Goal: Task Accomplishment & Management: Manage account settings

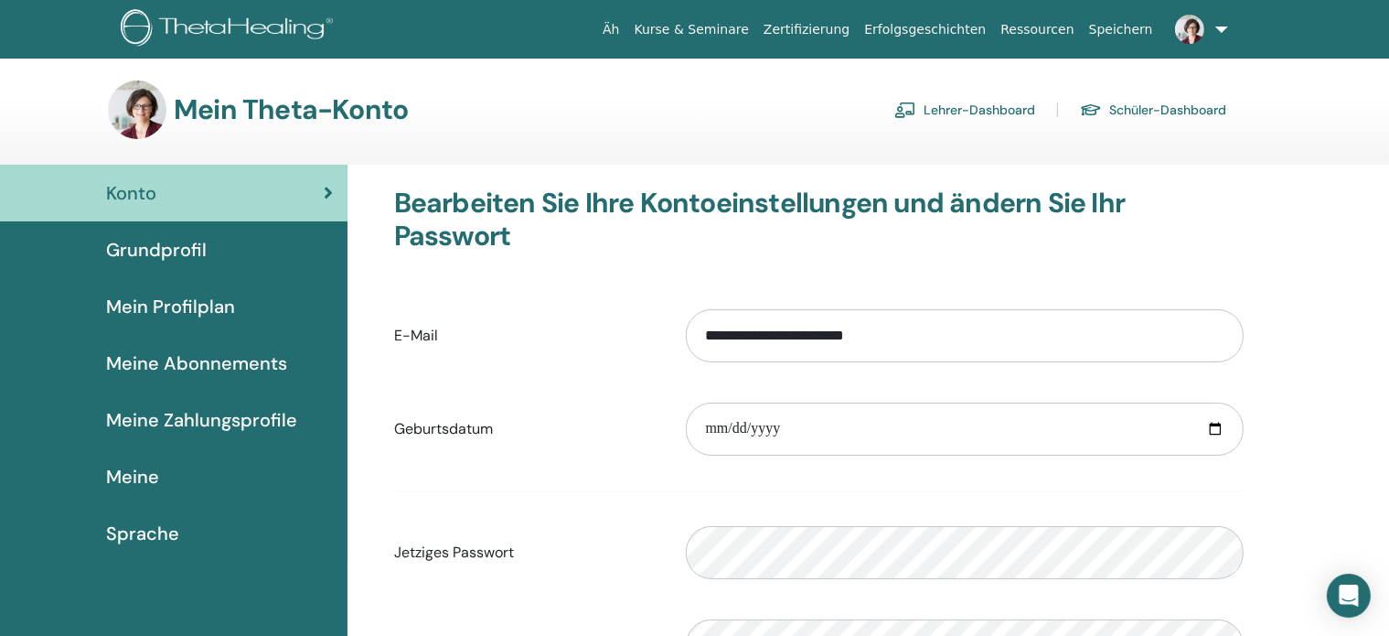
click at [972, 110] on font "Lehrer-Dashboard" at bounding box center [980, 110] width 112 height 16
click at [973, 112] on font "Lehrer-Dashboard" at bounding box center [980, 110] width 112 height 16
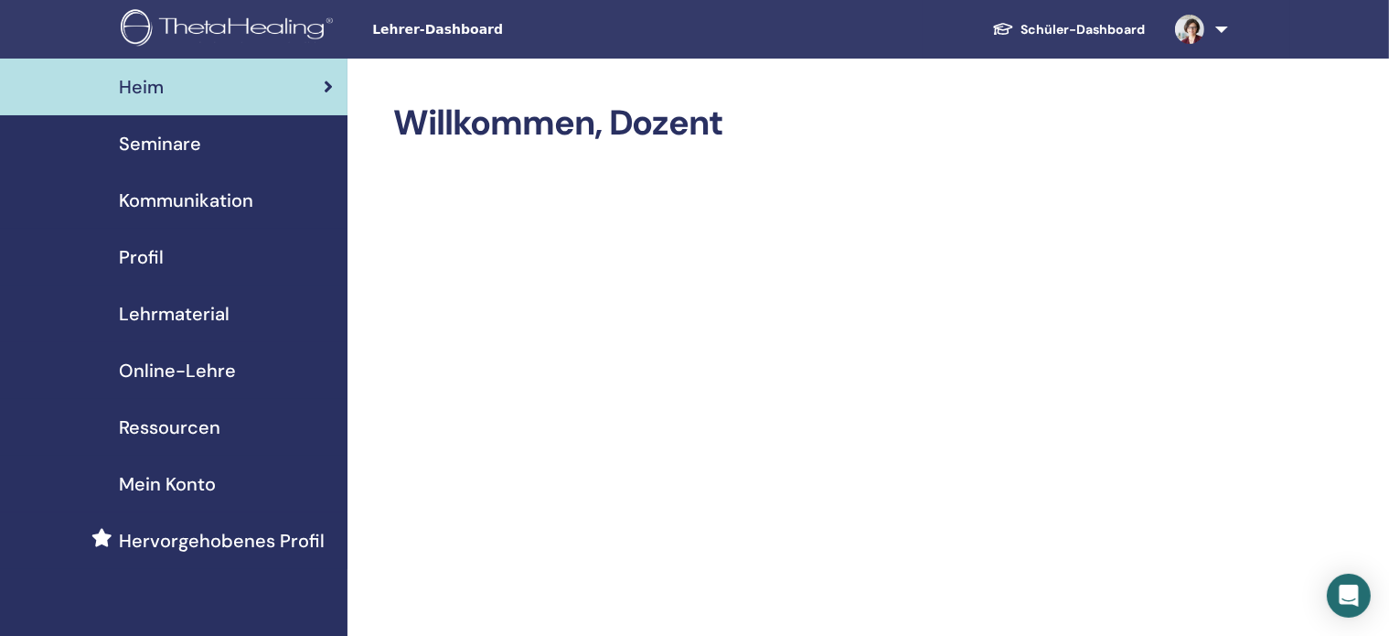
click at [142, 138] on font "Seminare" at bounding box center [160, 144] width 82 height 24
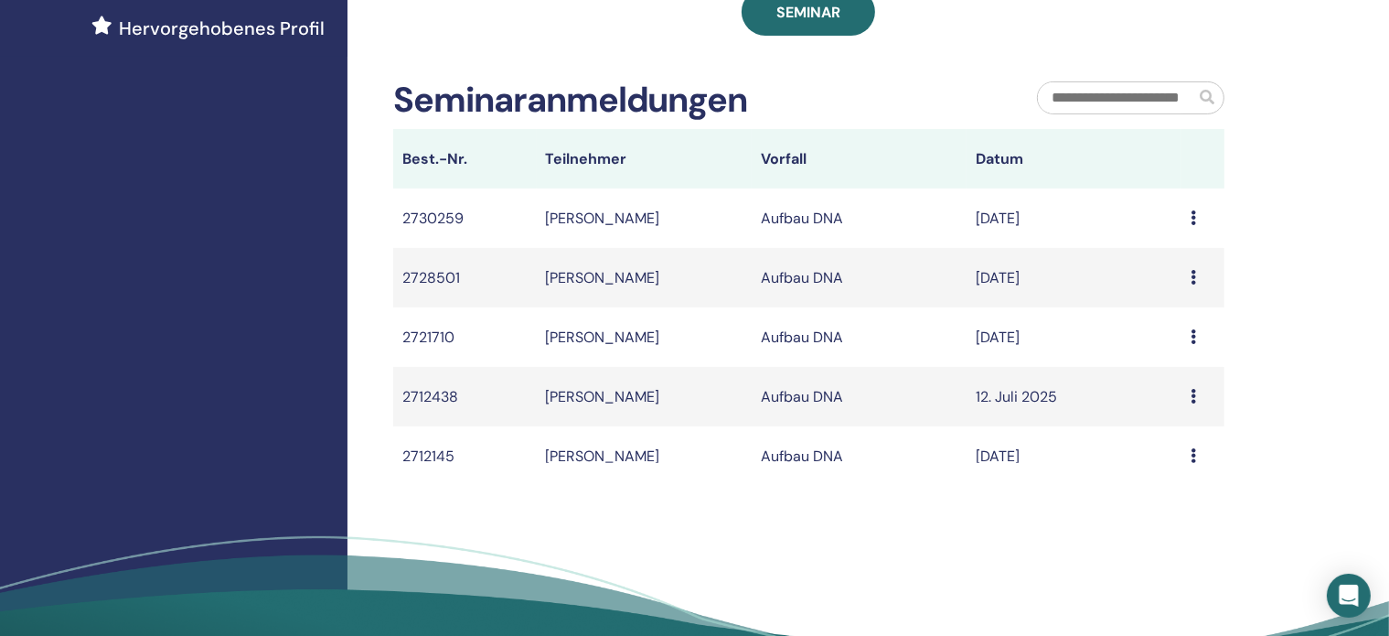
scroll to position [517, 0]
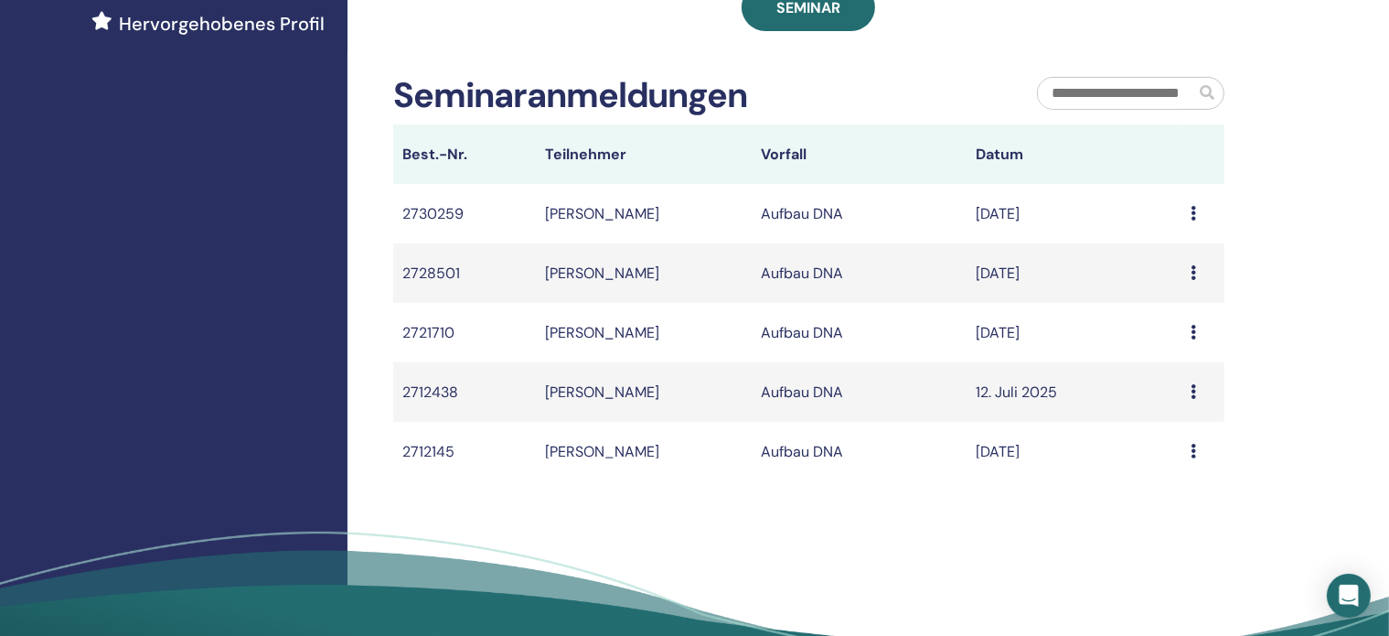
click at [1191, 225] on div "Nachricht" at bounding box center [1203, 214] width 25 height 22
click at [1177, 246] on font "Nachricht" at bounding box center [1148, 255] width 66 height 19
click at [1191, 220] on icon at bounding box center [1193, 213] width 5 height 15
click at [1177, 247] on li "Nachricht" at bounding box center [1143, 260] width 95 height 27
click at [433, 223] on font "2730259" at bounding box center [432, 213] width 61 height 19
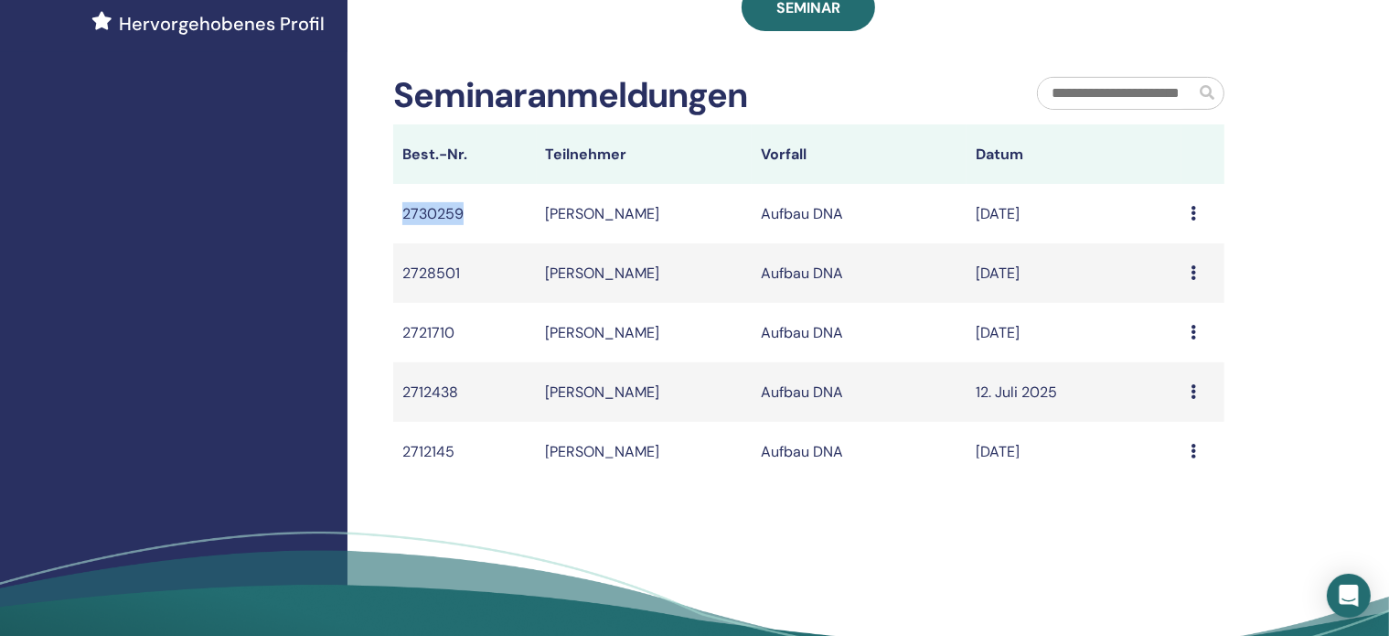
click at [433, 223] on font "2730259" at bounding box center [432, 213] width 61 height 19
click at [1191, 220] on icon at bounding box center [1193, 213] width 5 height 15
click at [1181, 243] on li "Nachricht" at bounding box center [1146, 256] width 95 height 27
click at [1191, 220] on icon at bounding box center [1193, 213] width 5 height 15
click at [1181, 243] on li "Nachricht" at bounding box center [1146, 256] width 95 height 27
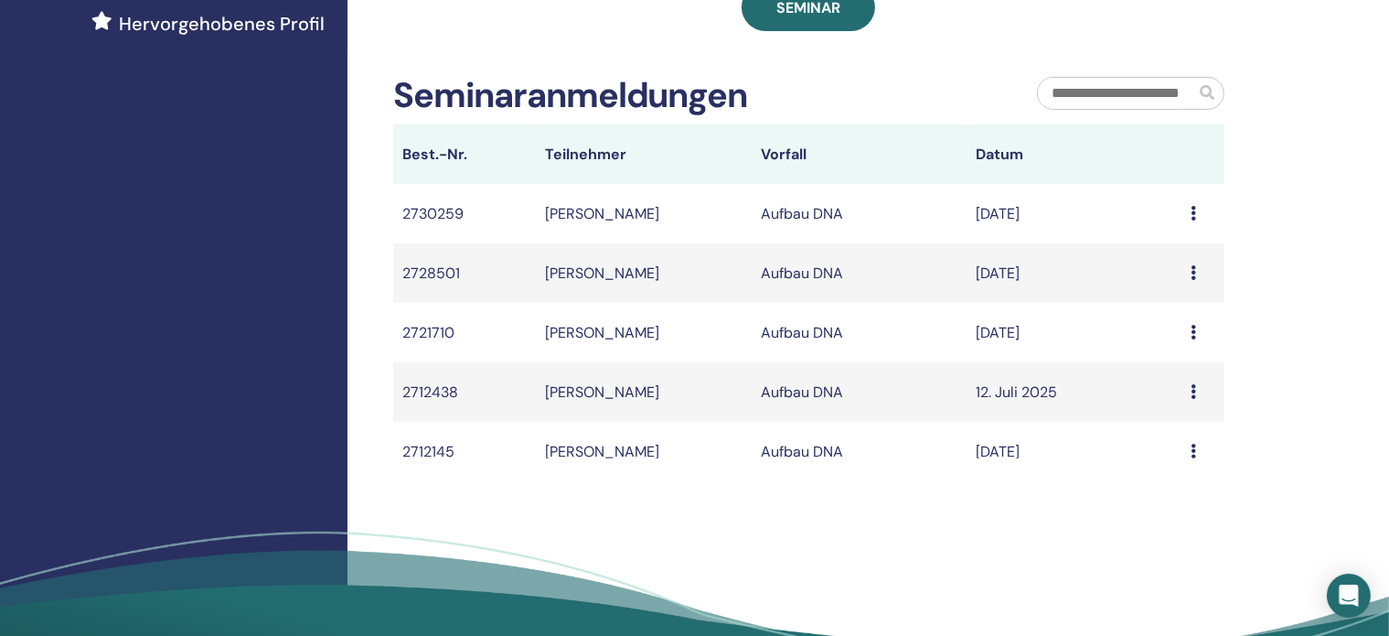
click at [1191, 220] on icon at bounding box center [1193, 213] width 5 height 15
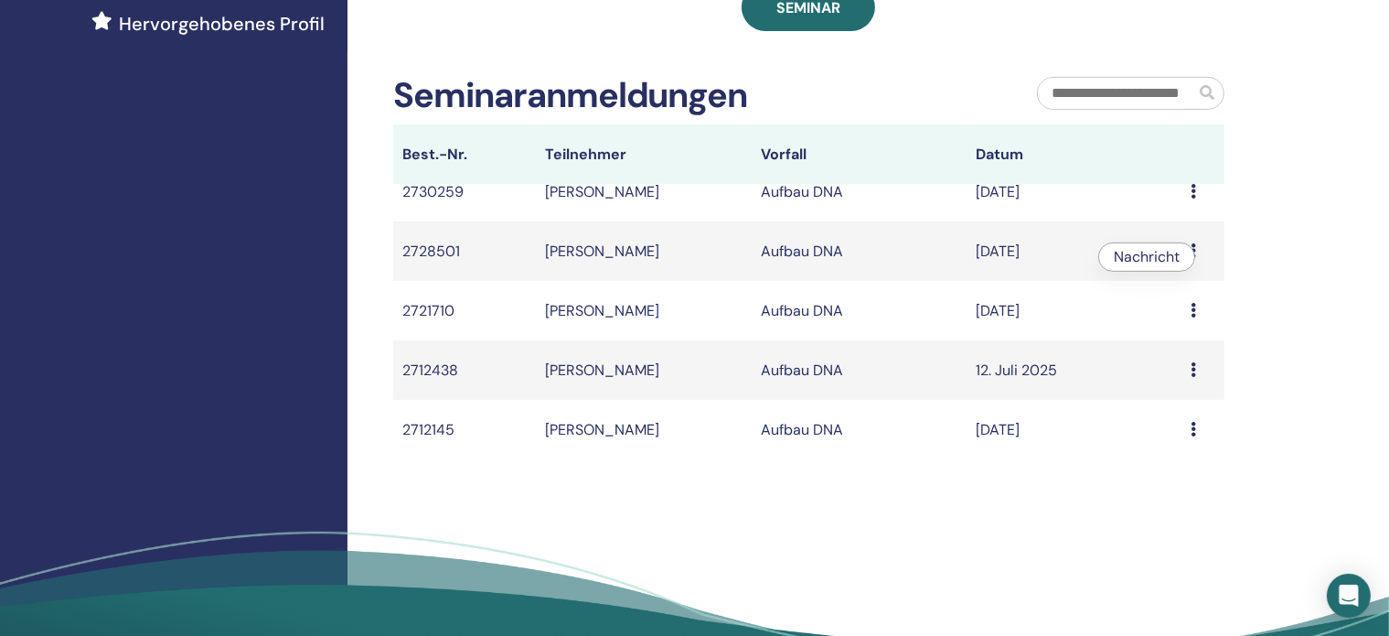
scroll to position [0, 0]
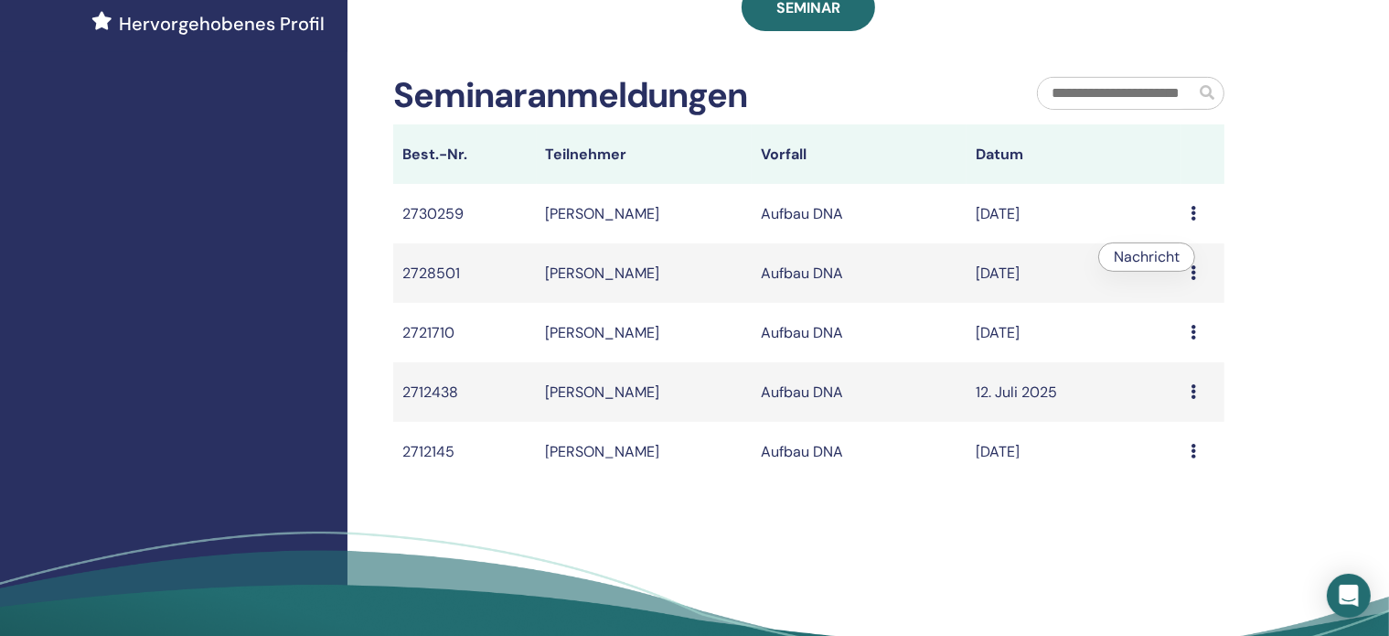
click at [1254, 195] on div "Meine Seminare Sie können den Filter anpassen, um zukünftige Seminare über die …" at bounding box center [869, 128] width 1042 height 1172
click at [1191, 220] on icon at bounding box center [1193, 213] width 5 height 15
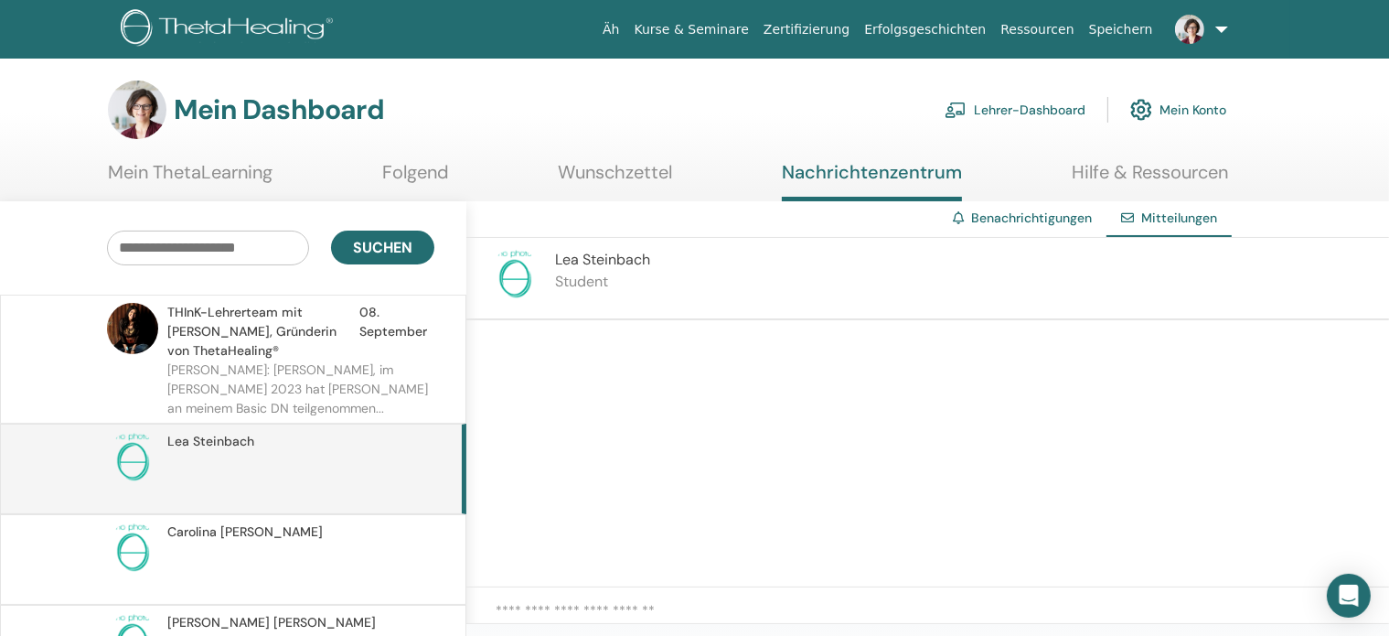
click at [513, 275] on img at bounding box center [514, 274] width 51 height 51
click at [589, 266] on font "Steinbach" at bounding box center [617, 259] width 68 height 19
click at [215, 446] on font "Steinbach" at bounding box center [223, 441] width 61 height 16
click at [621, 175] on font "Wunschzettel" at bounding box center [616, 172] width 114 height 24
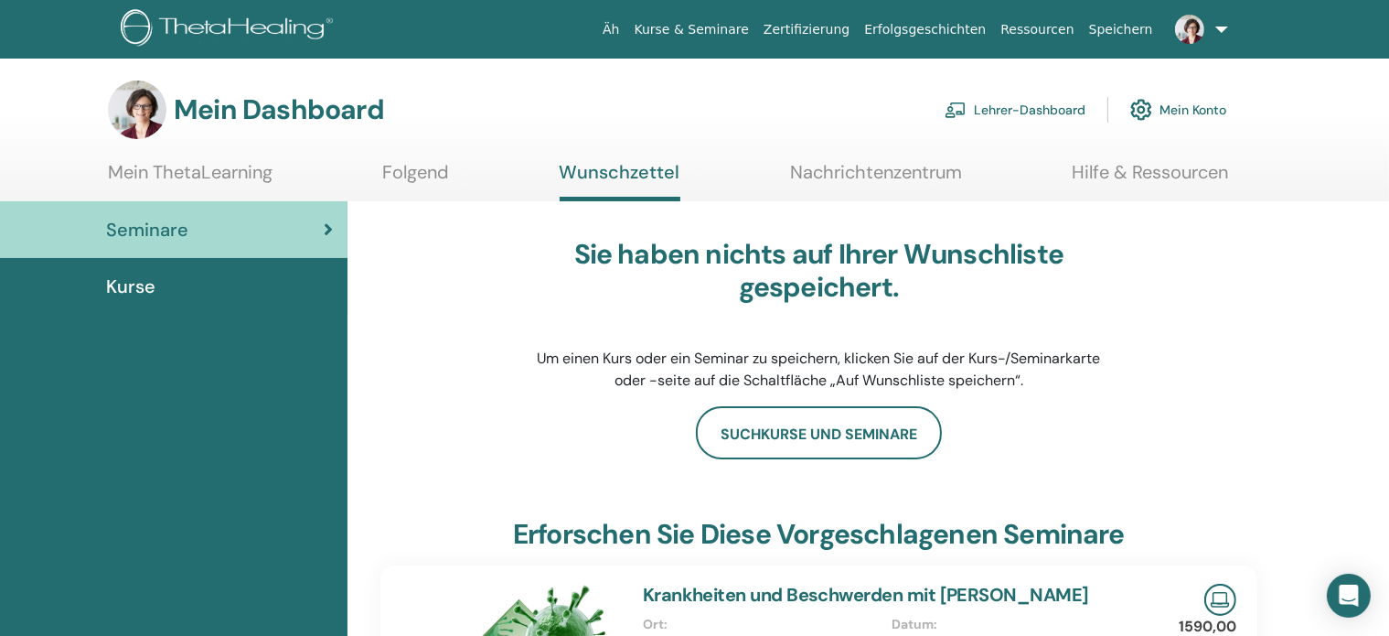
click at [429, 165] on font "Folgend" at bounding box center [415, 172] width 67 height 24
click at [1013, 119] on link "Lehrer-Dashboard" at bounding box center [1015, 110] width 141 height 40
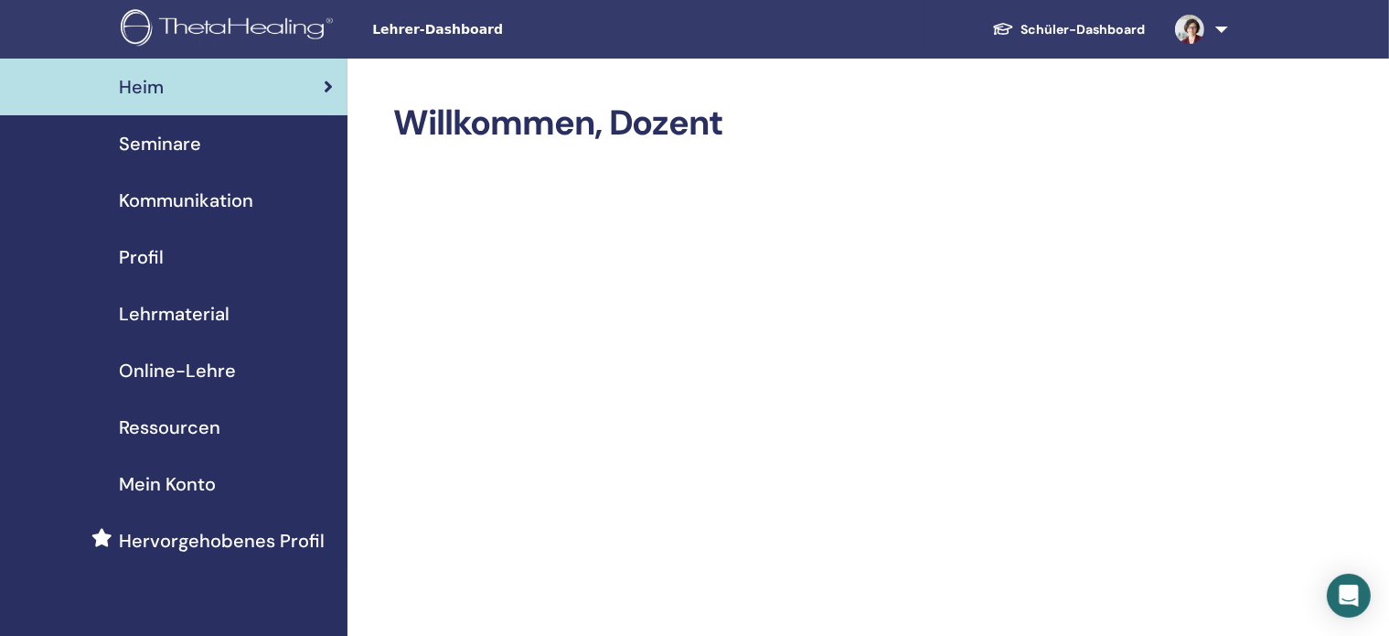
click at [154, 145] on font "Seminare" at bounding box center [160, 144] width 82 height 24
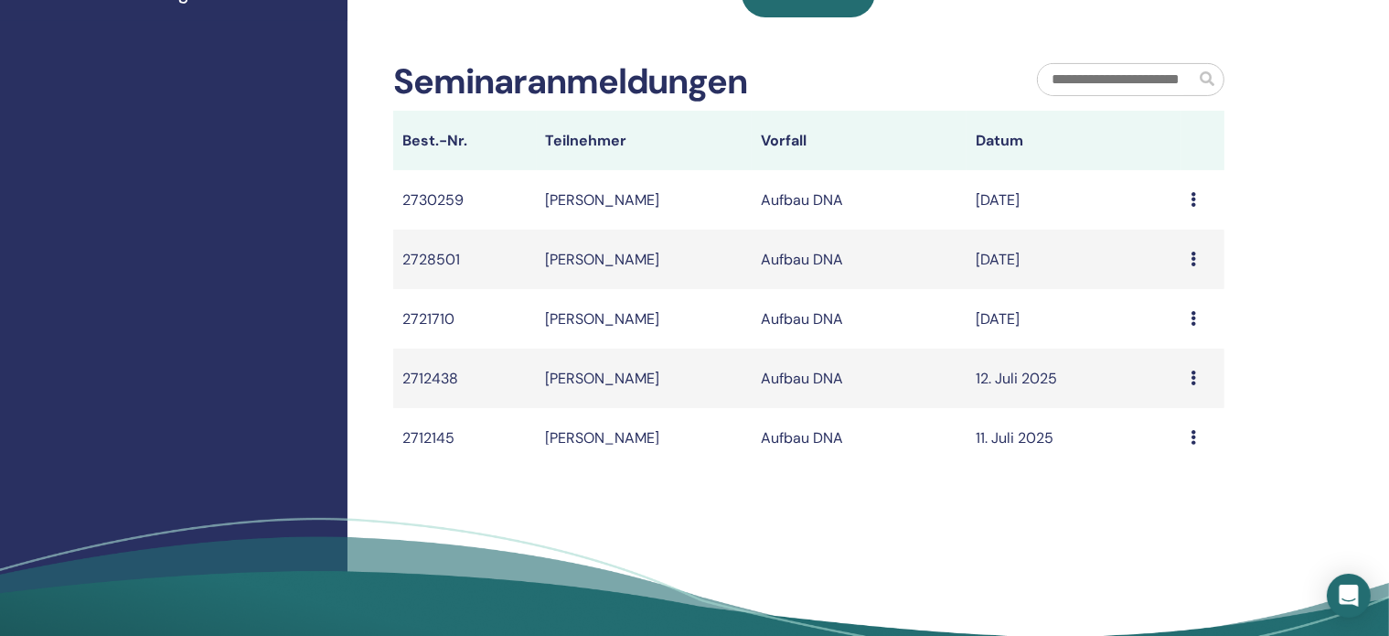
scroll to position [583, 0]
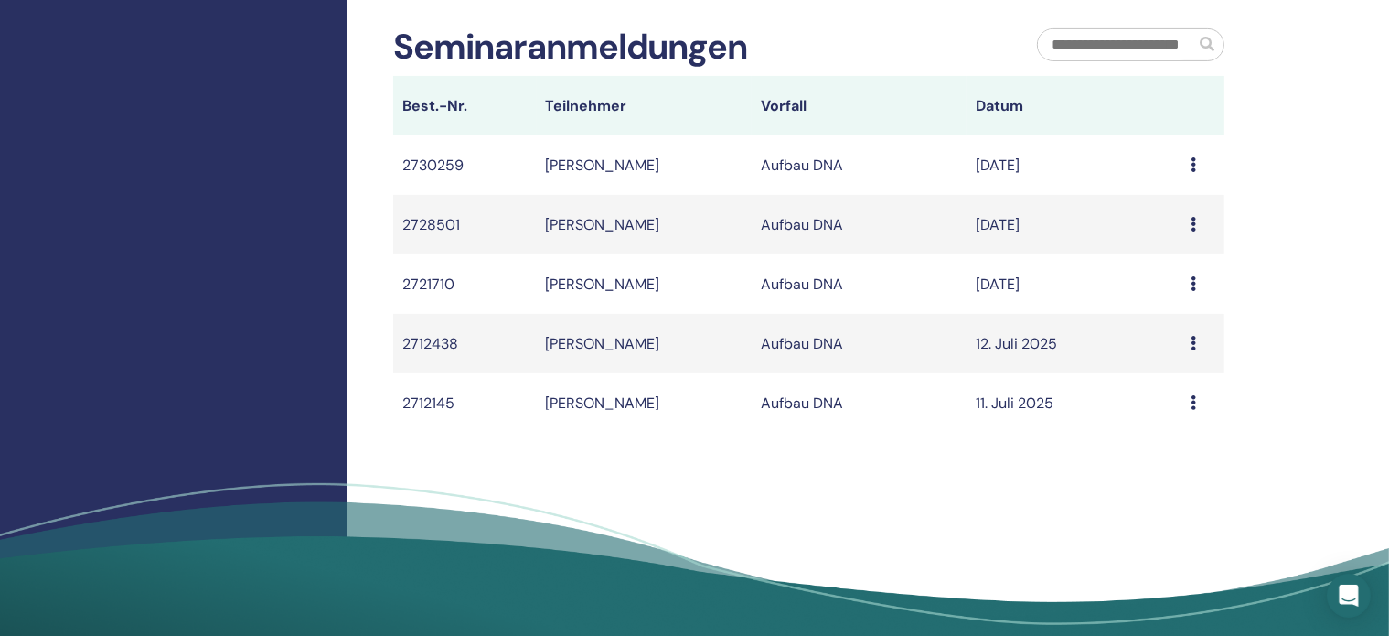
click at [1191, 172] on icon at bounding box center [1193, 164] width 5 height 15
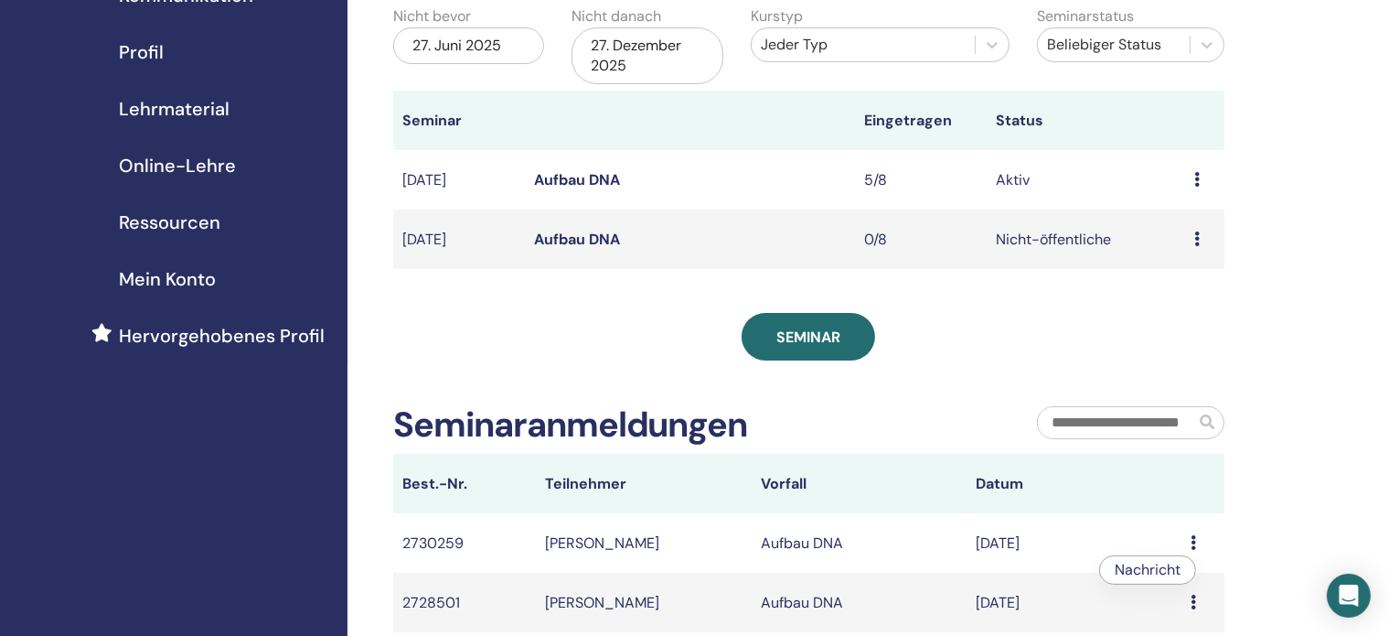
scroll to position [198, 0]
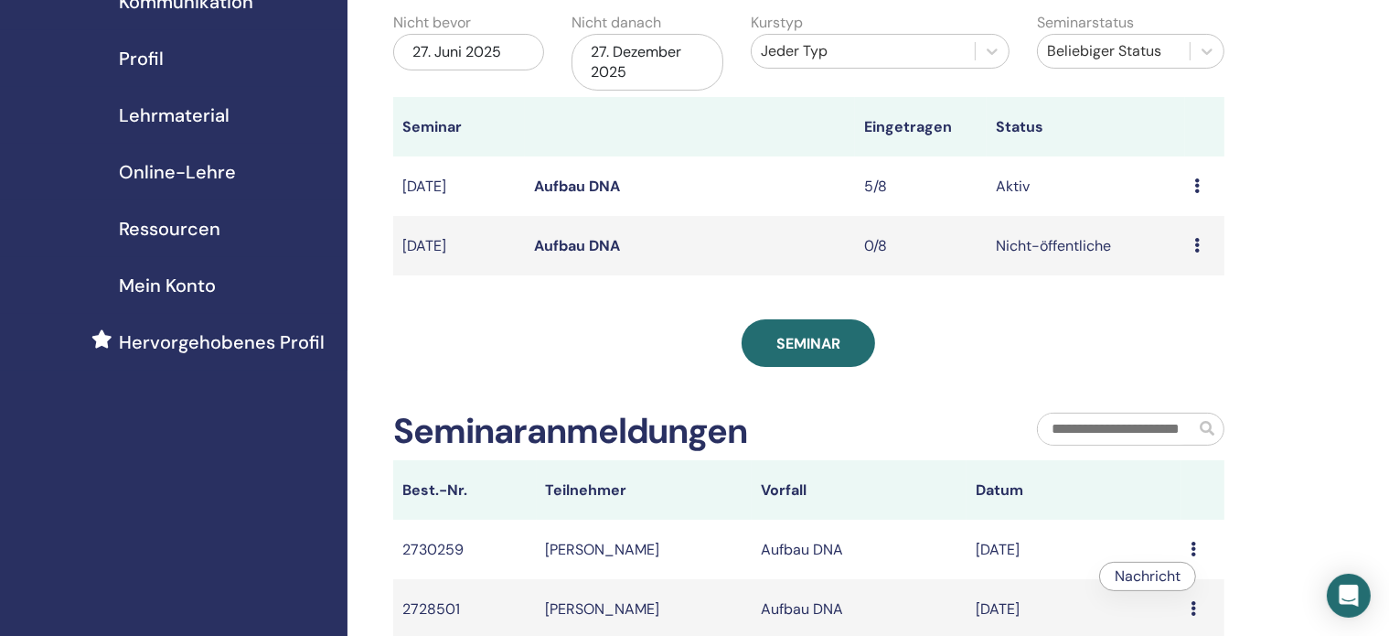
click at [1198, 189] on icon at bounding box center [1196, 185] width 5 height 15
click at [1198, 190] on li "Vorschau" at bounding box center [1187, 203] width 103 height 27
click at [1198, 189] on icon at bounding box center [1196, 185] width 5 height 15
click at [1193, 202] on font "Vorschau" at bounding box center [1181, 203] width 63 height 19
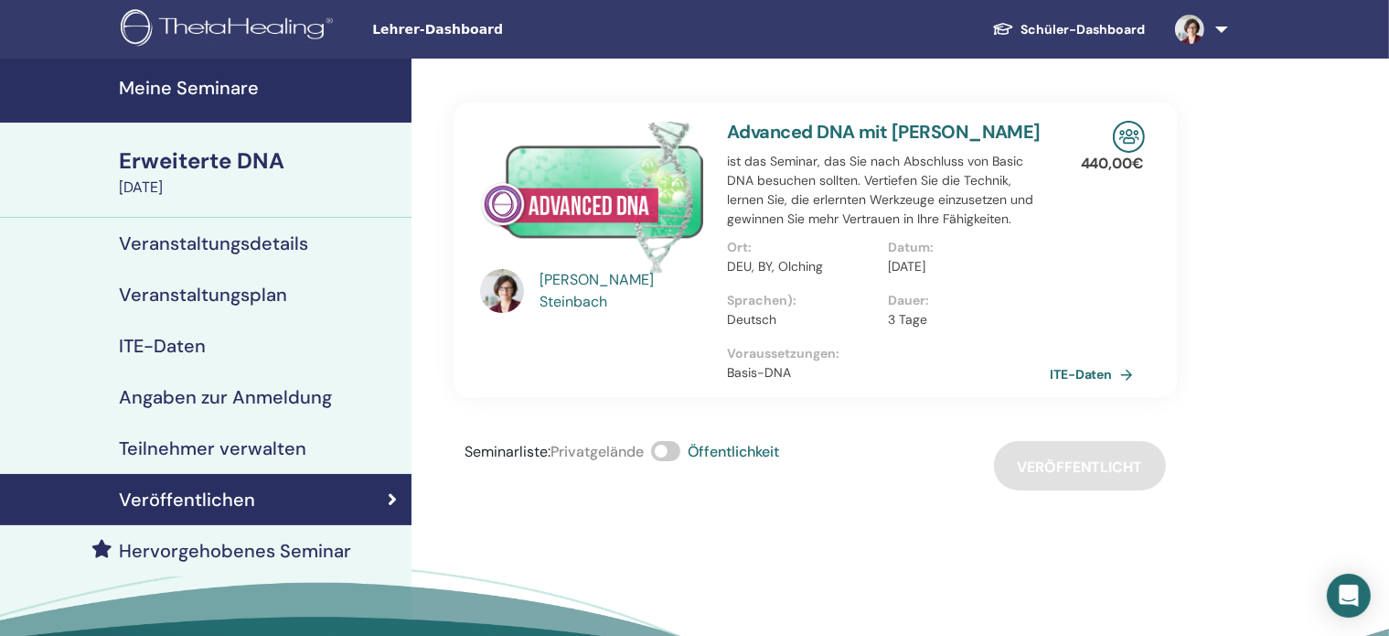
click at [256, 444] on font "Teilnehmer verwalten" at bounding box center [212, 448] width 187 height 24
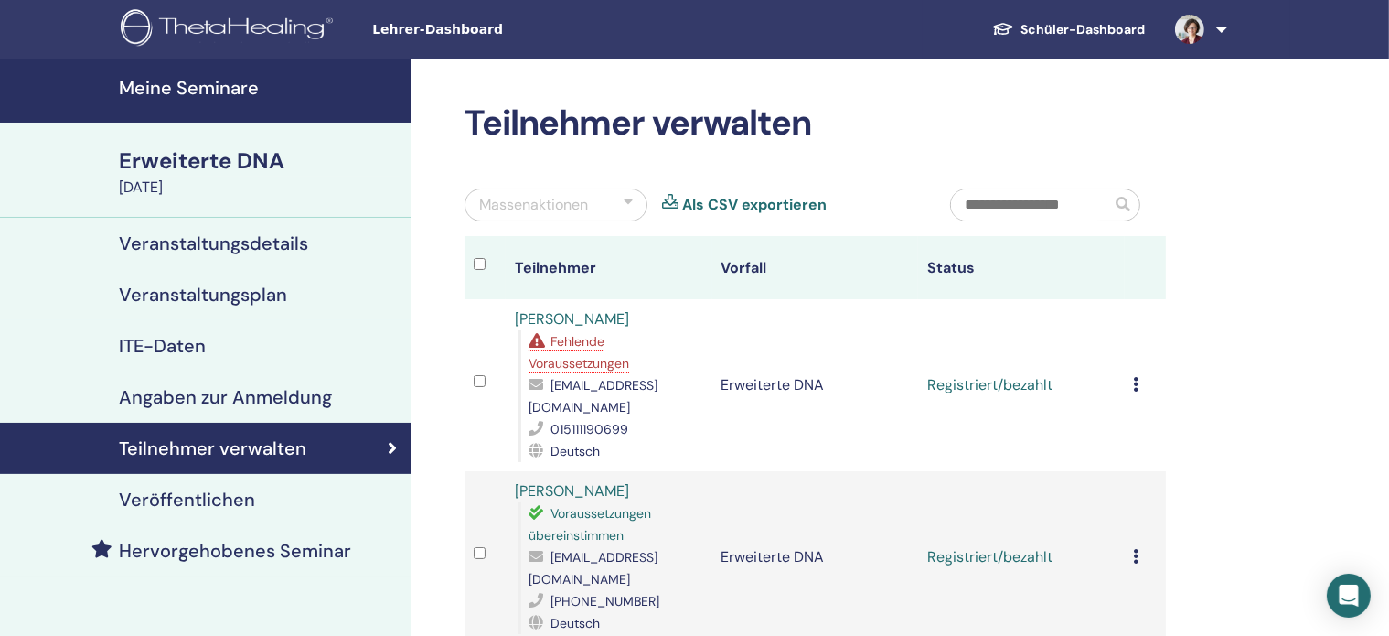
click at [572, 337] on font "Fehlende Voraussetzungen" at bounding box center [579, 352] width 101 height 38
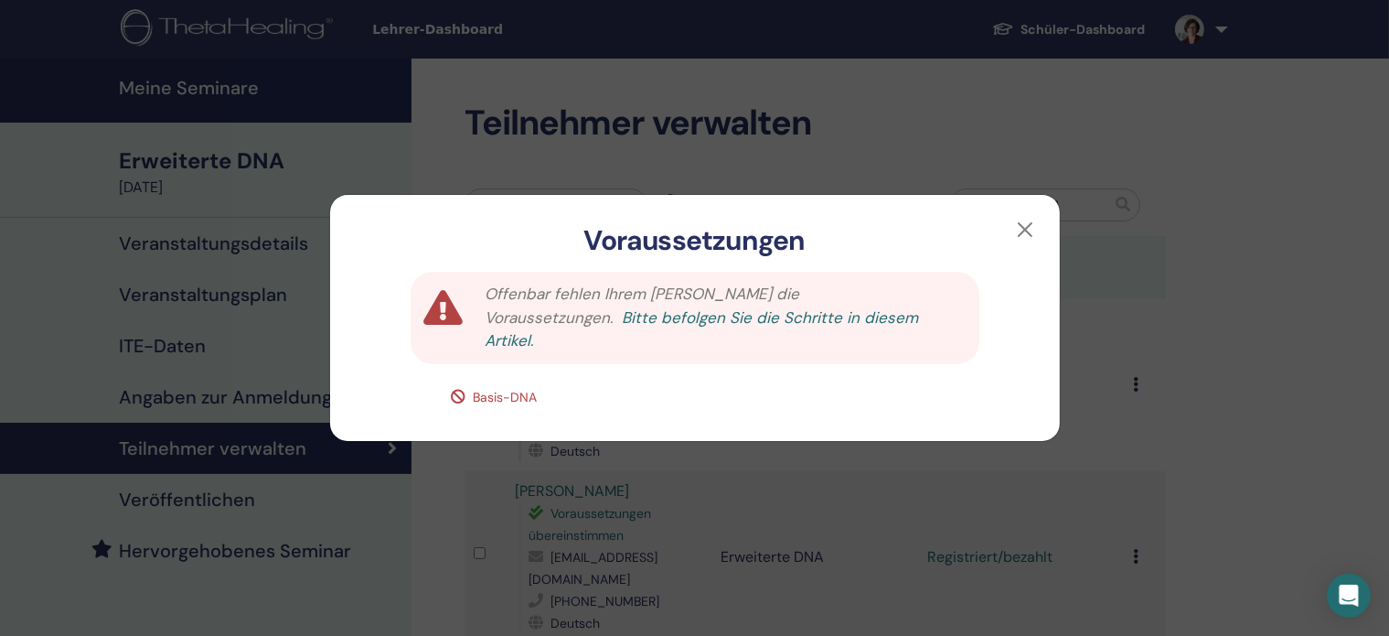
click at [618, 314] on font "Bitte befolgen Sie die Schritte in diesem Artikel." at bounding box center [701, 329] width 433 height 44
click at [1026, 224] on button "button" at bounding box center [1025, 229] width 29 height 29
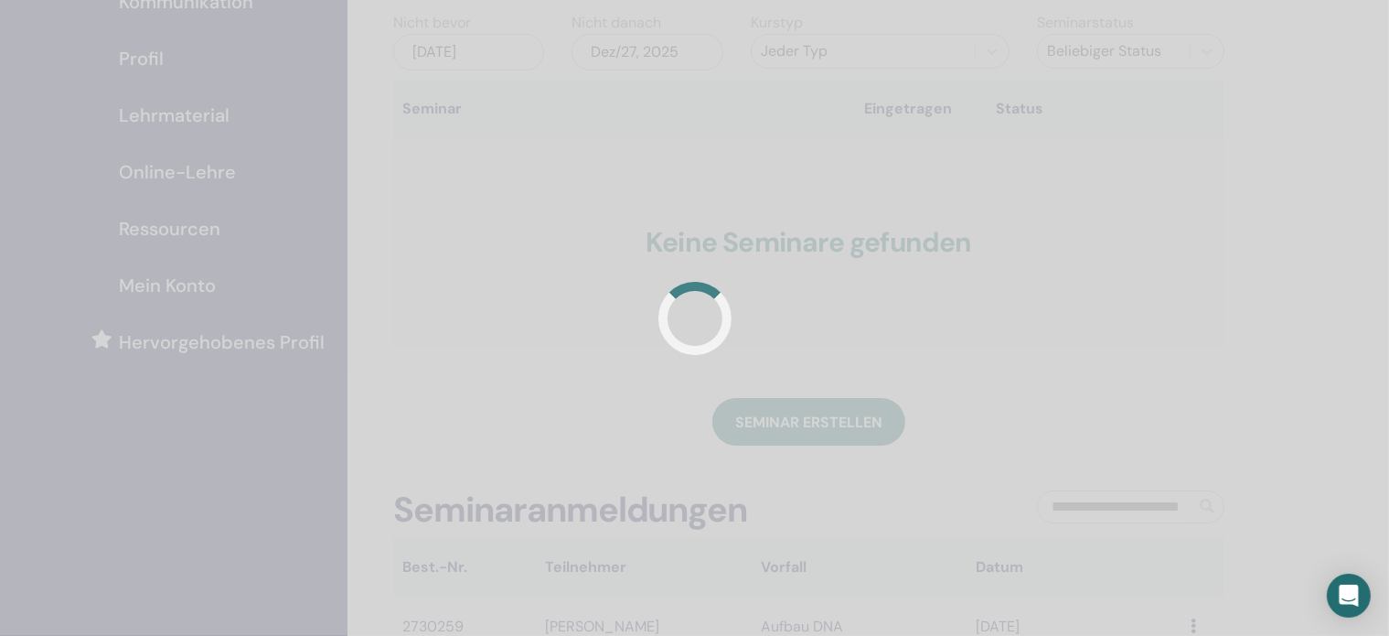
scroll to position [198, 0]
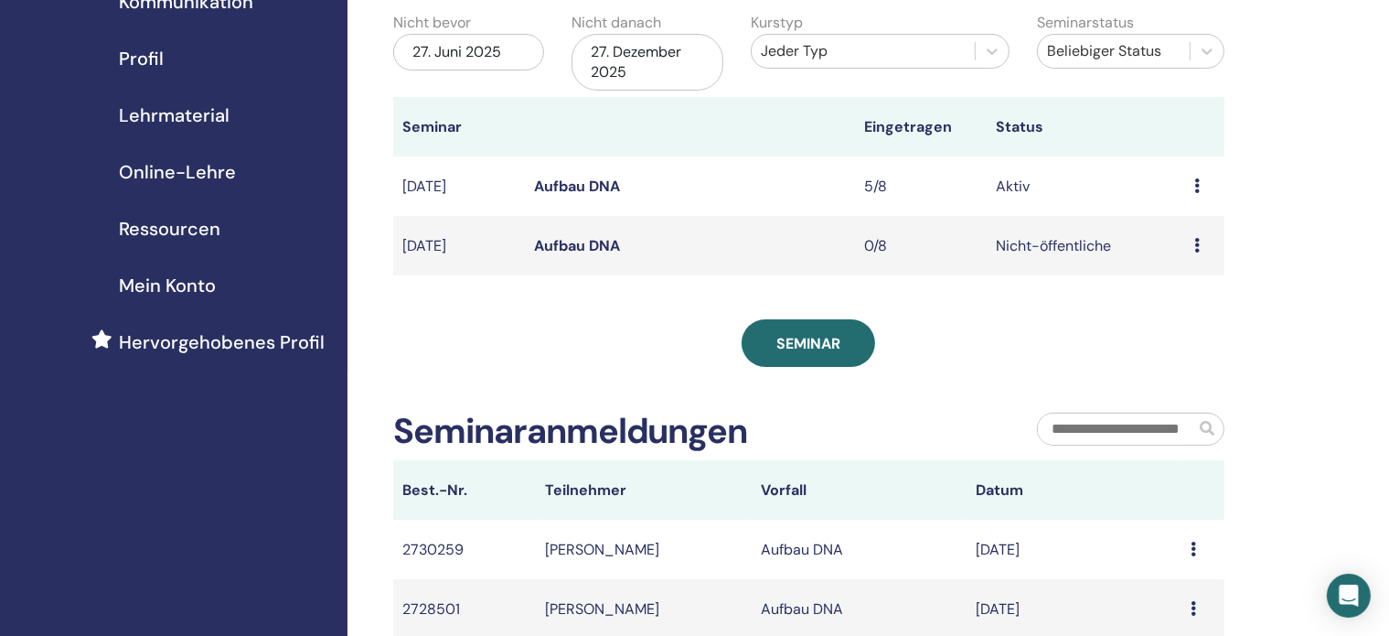
click at [455, 45] on font "27. Juni 2025" at bounding box center [456, 51] width 89 height 19
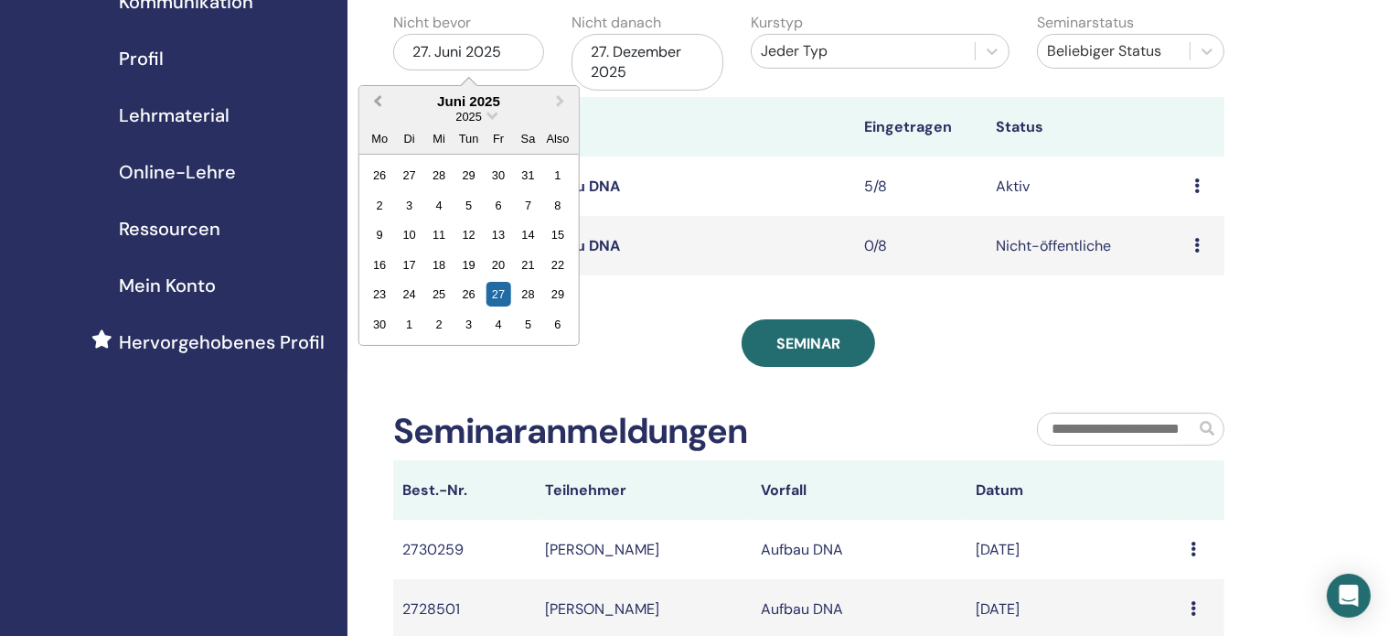
click at [378, 102] on span "Vorheriger Monat" at bounding box center [378, 100] width 0 height 19
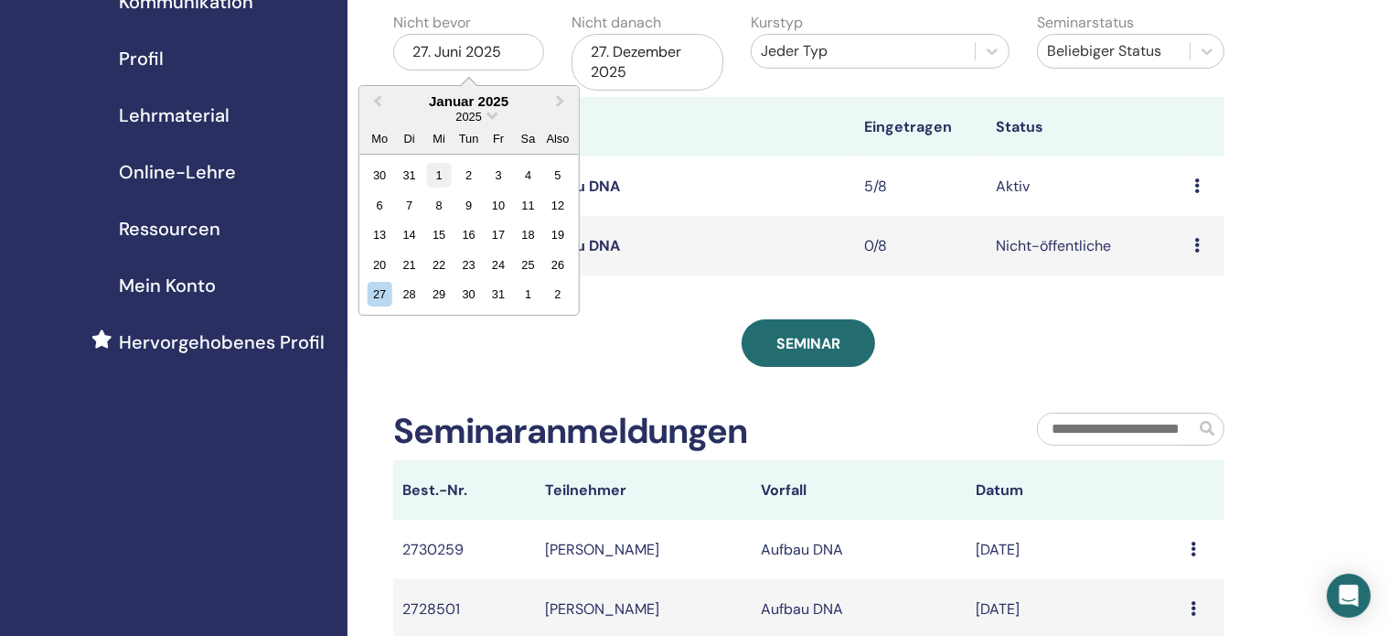
click at [438, 171] on div "1" at bounding box center [439, 175] width 25 height 25
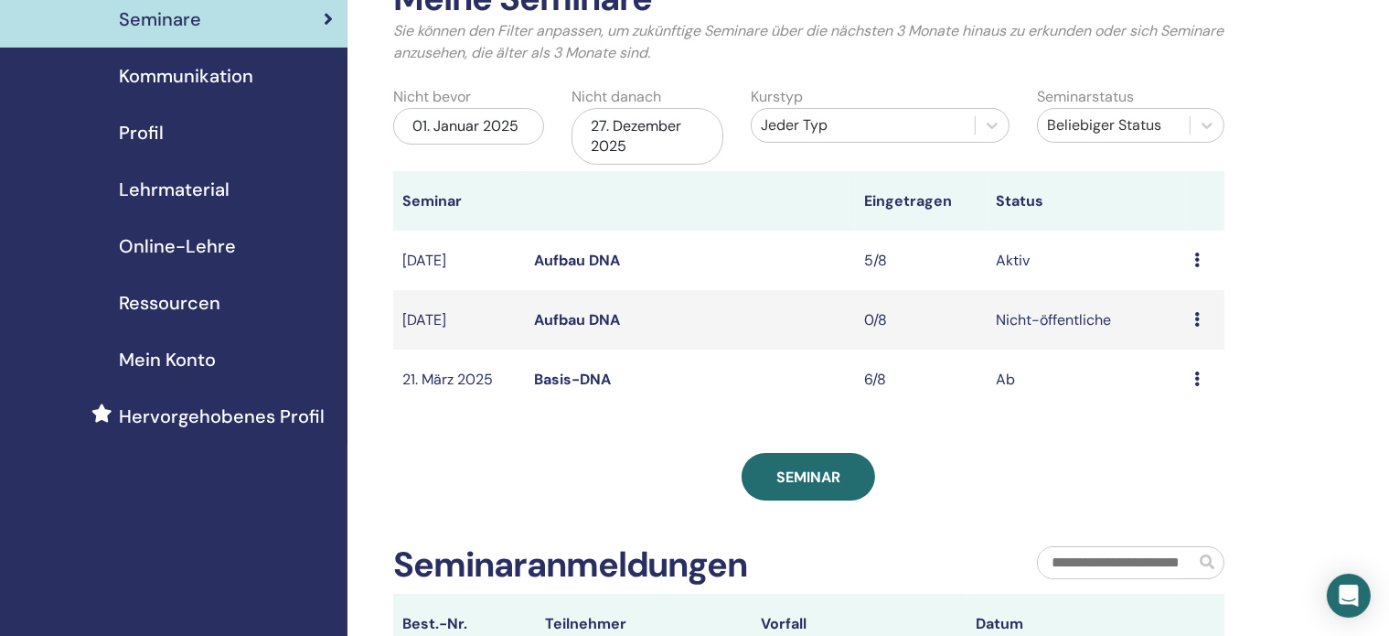
scroll to position [118, 0]
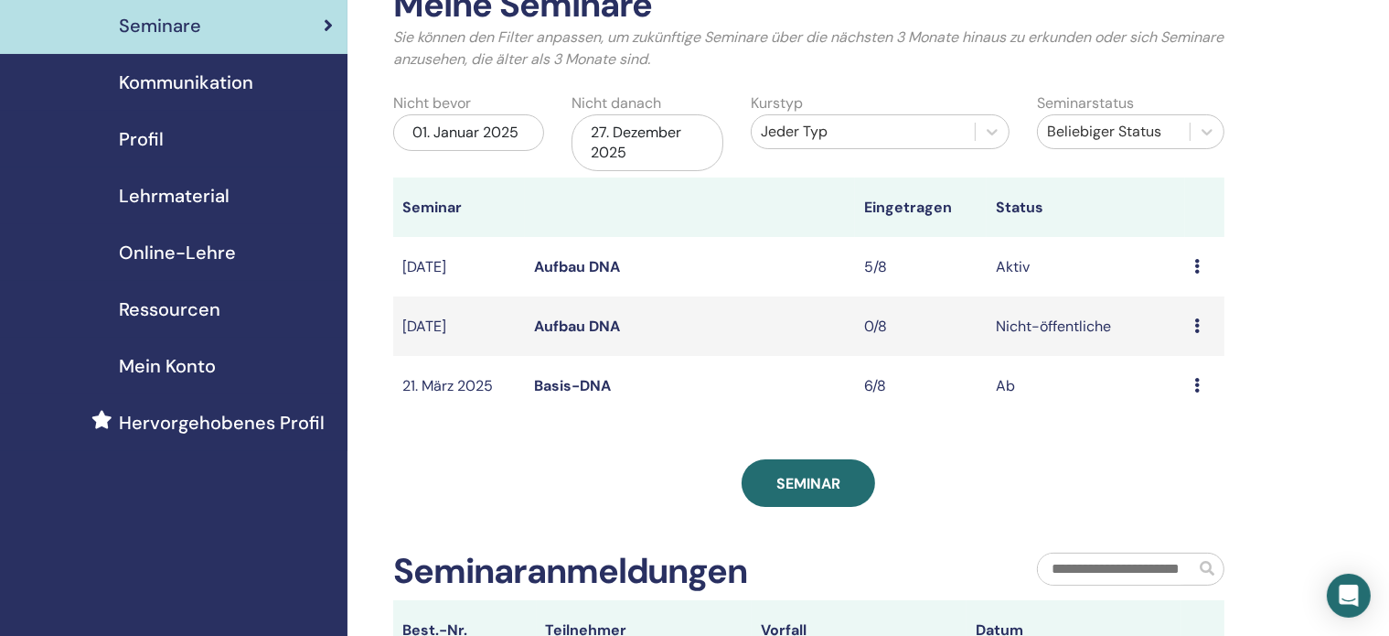
click at [553, 395] on font "Basis-DNA" at bounding box center [572, 385] width 77 height 19
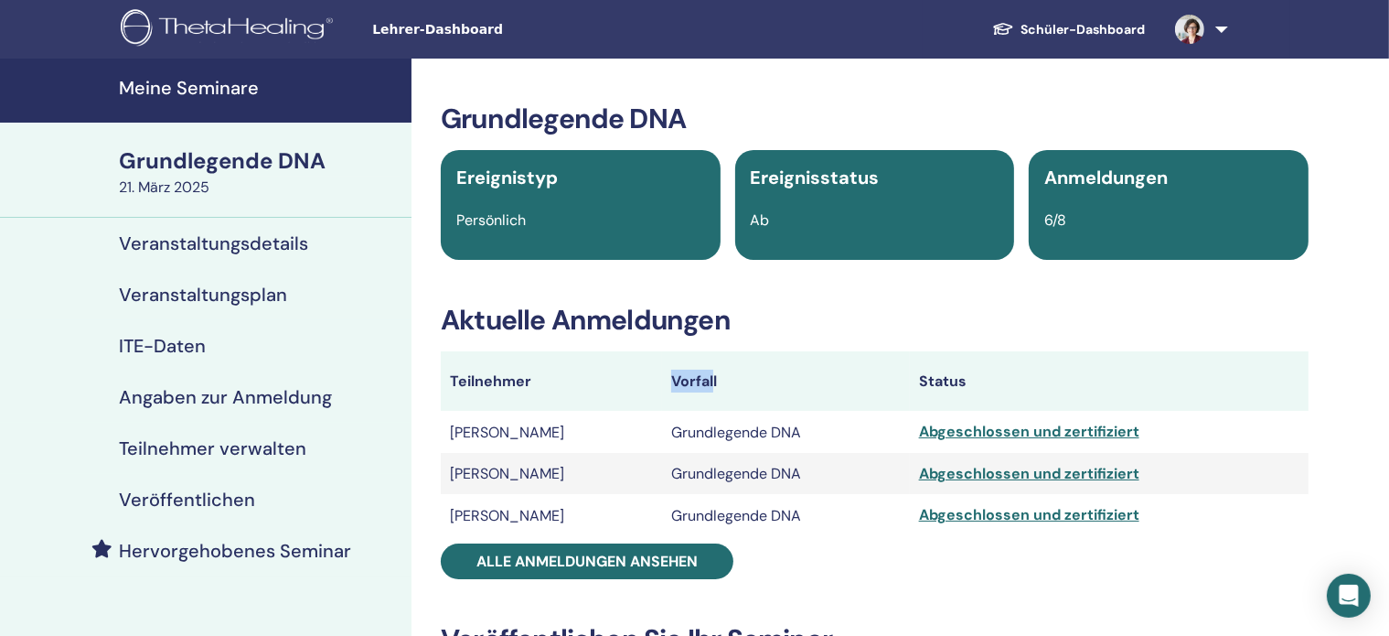
drag, startPoint x: 0, startPoint y: 0, endPoint x: 755, endPoint y: 400, distance: 854.6
click at [755, 400] on tr "Teilnehmer Vorfall Status" at bounding box center [875, 380] width 868 height 59
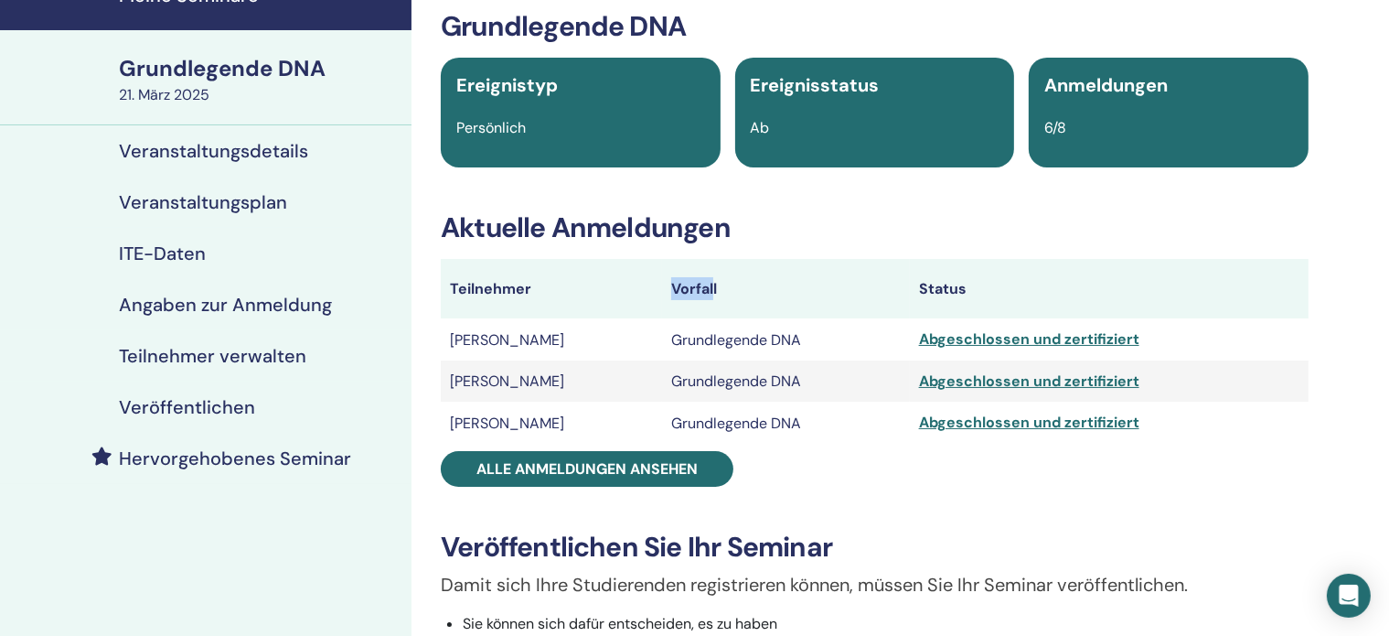
scroll to position [83, 0]
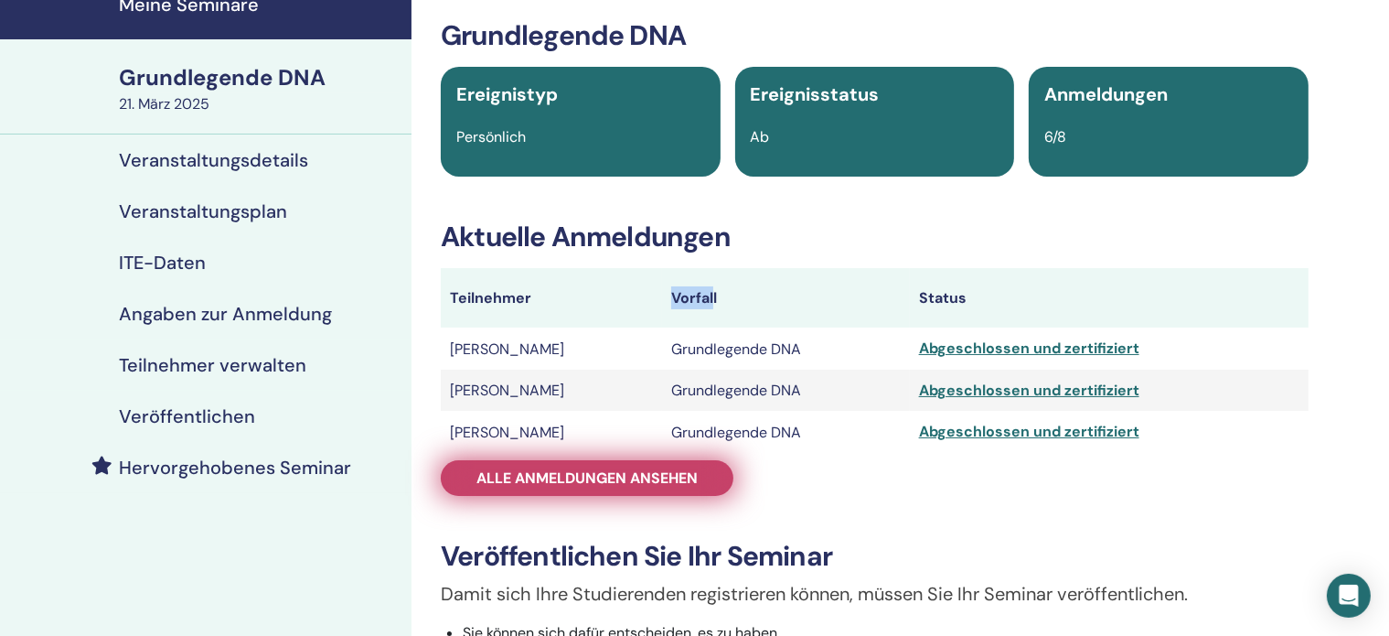
click at [561, 476] on font "Alle Anmeldungen ansehen" at bounding box center [586, 477] width 221 height 19
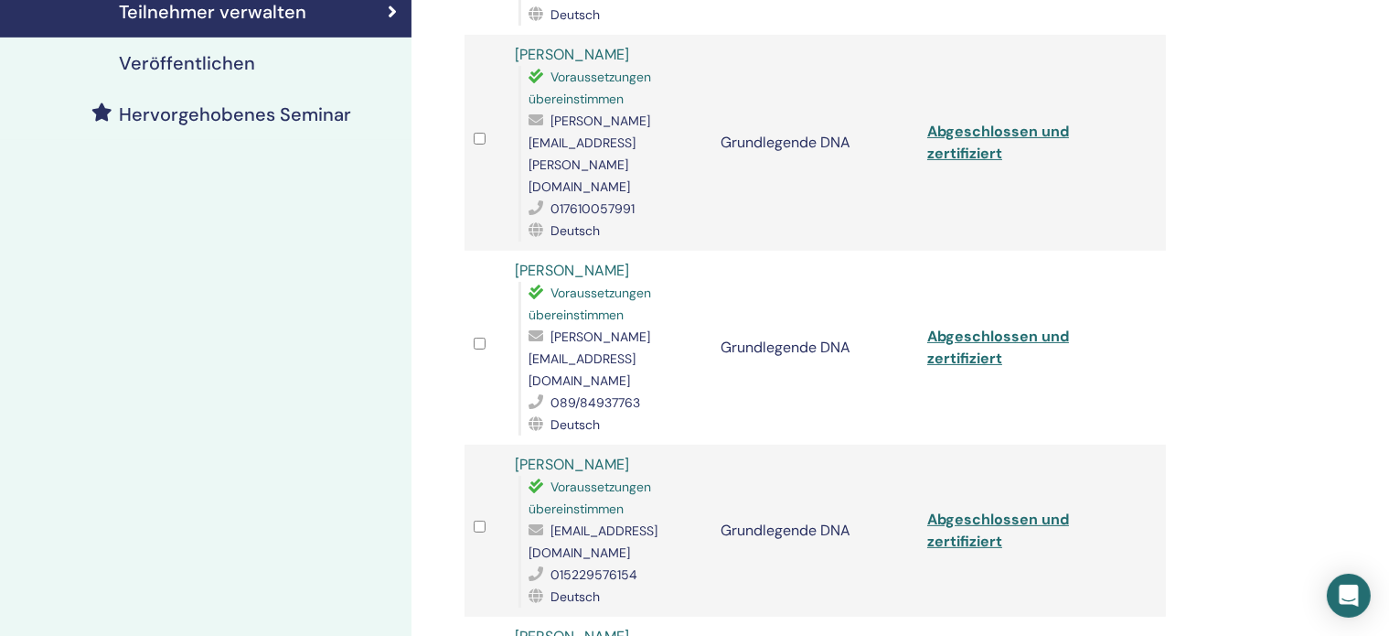
scroll to position [419, 0]
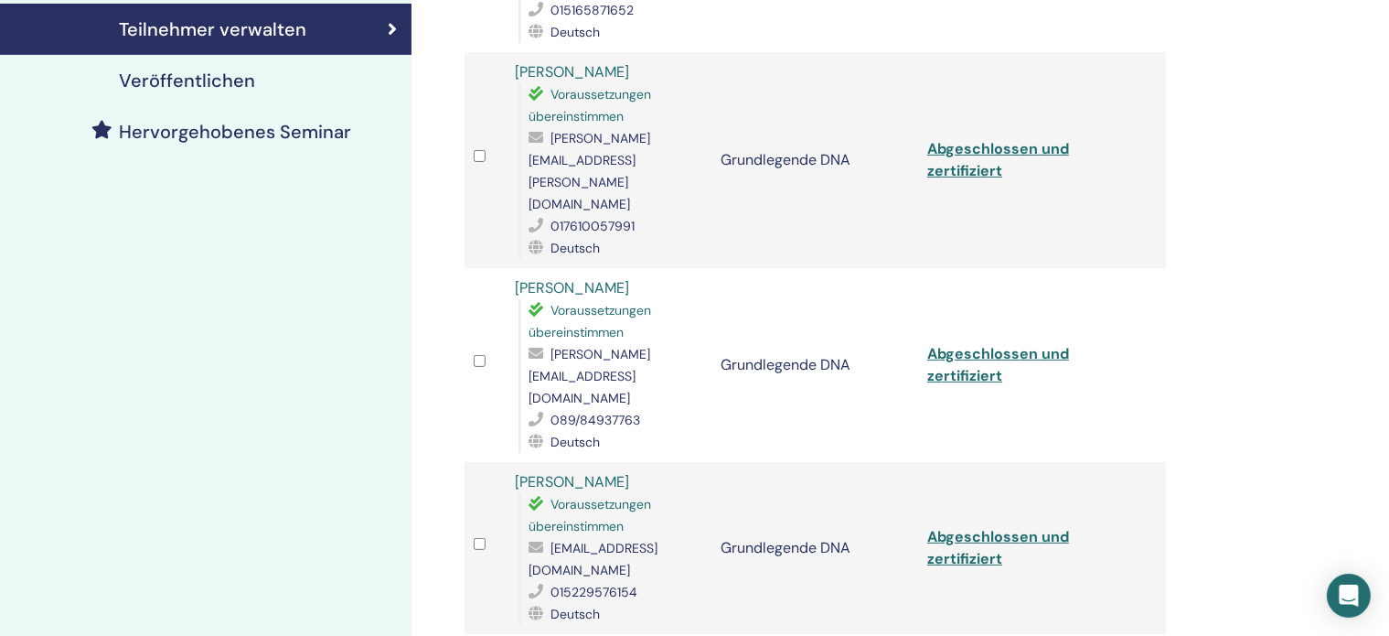
click at [662, 299] on div "Voraussetzungen übereinstimmen" at bounding box center [616, 321] width 174 height 44
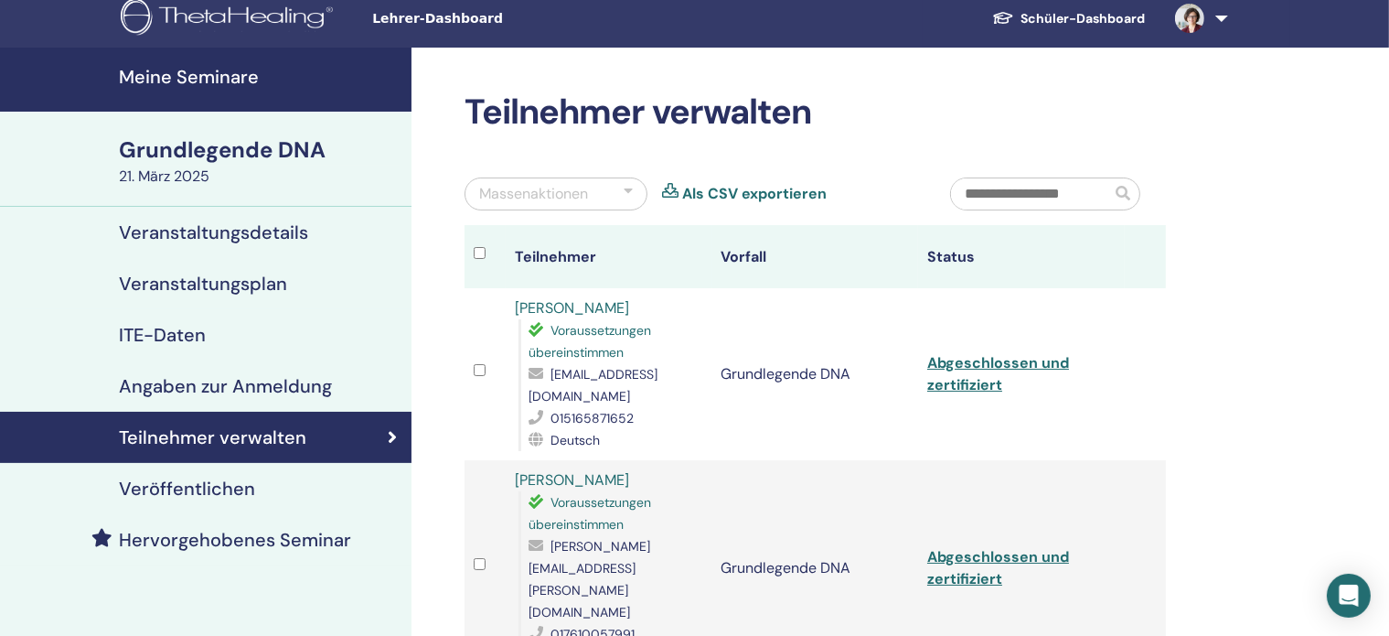
scroll to position [8, 0]
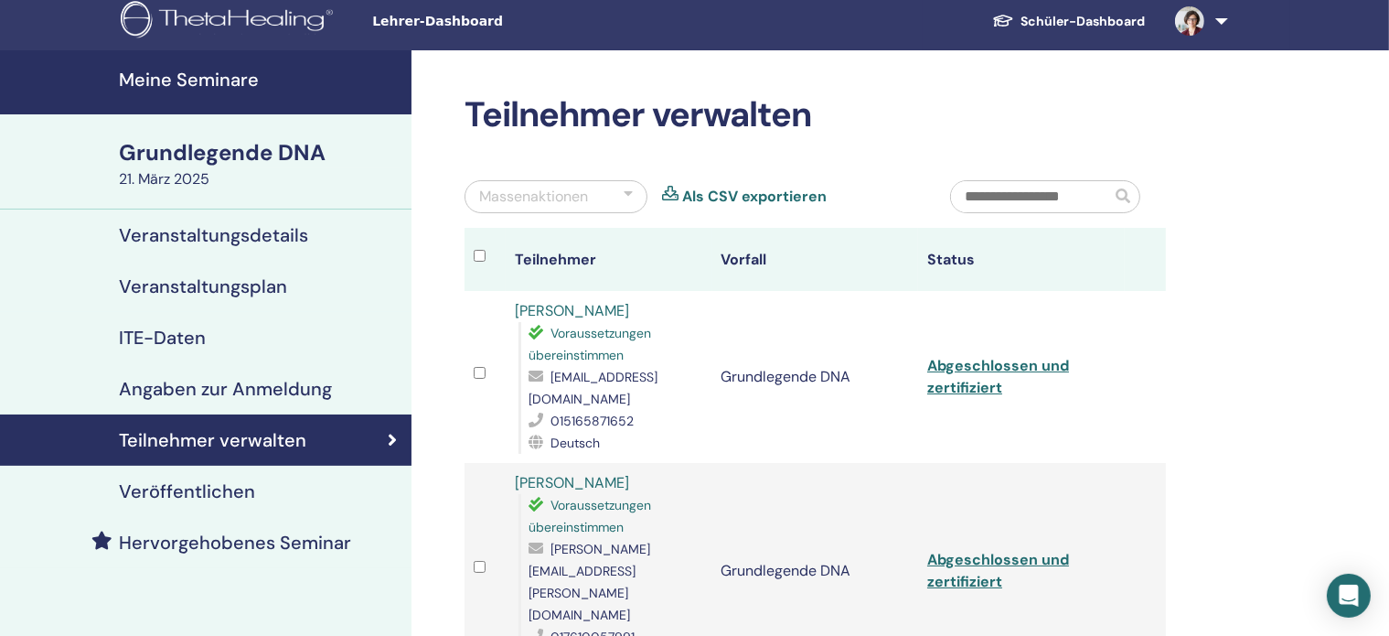
click at [190, 237] on font "Veranstaltungsdetails" at bounding box center [213, 235] width 189 height 24
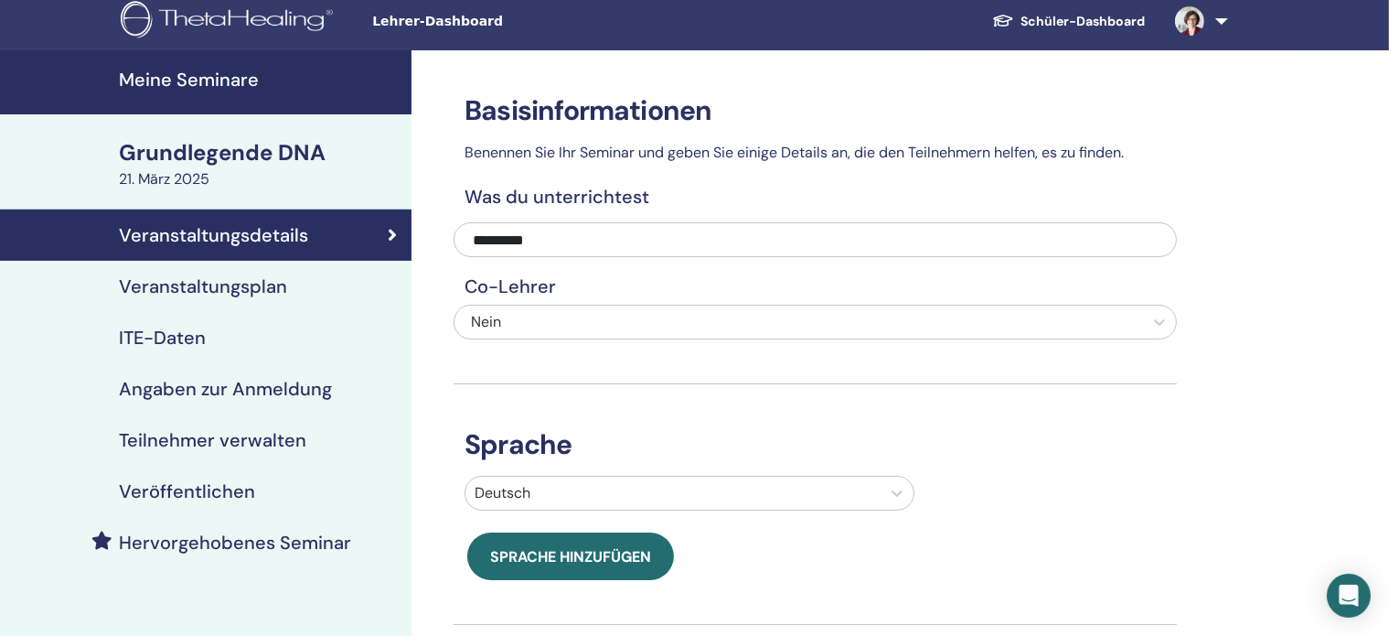
click at [181, 81] on font "Meine Seminare" at bounding box center [189, 80] width 140 height 24
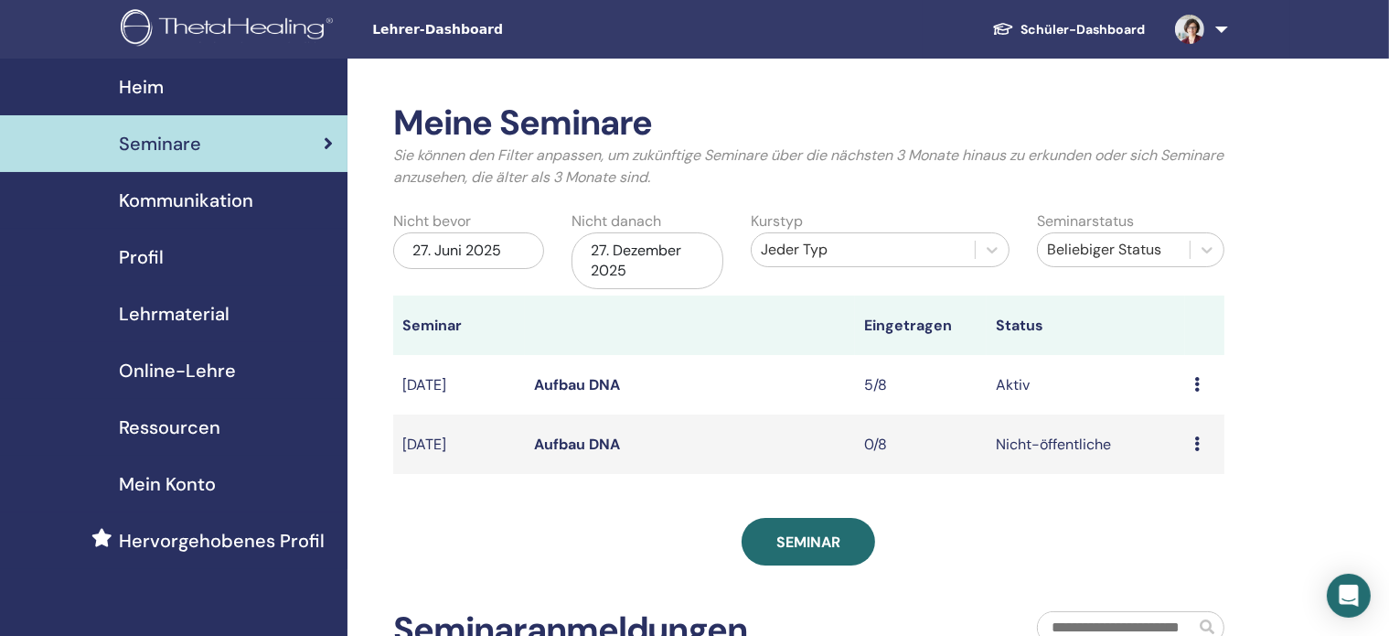
click at [579, 385] on font "Aufbau DNA" at bounding box center [577, 384] width 86 height 19
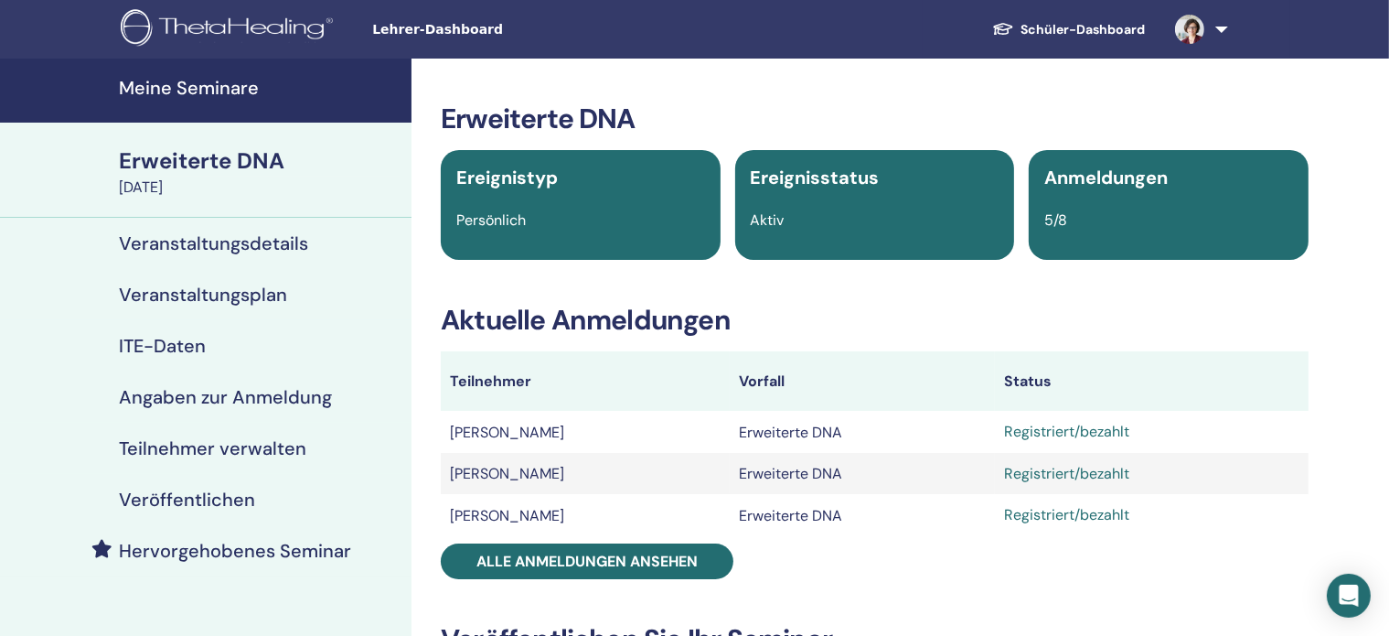
click at [219, 241] on font "Veranstaltungsdetails" at bounding box center [213, 243] width 189 height 24
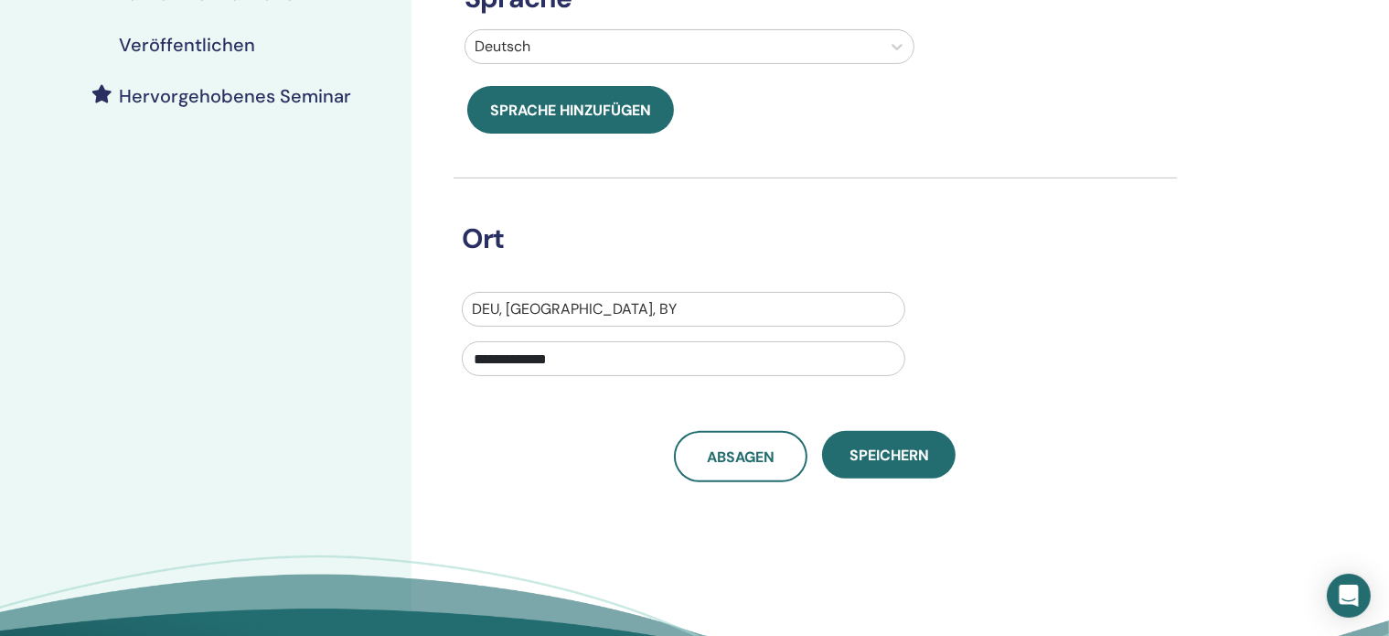
scroll to position [465, 0]
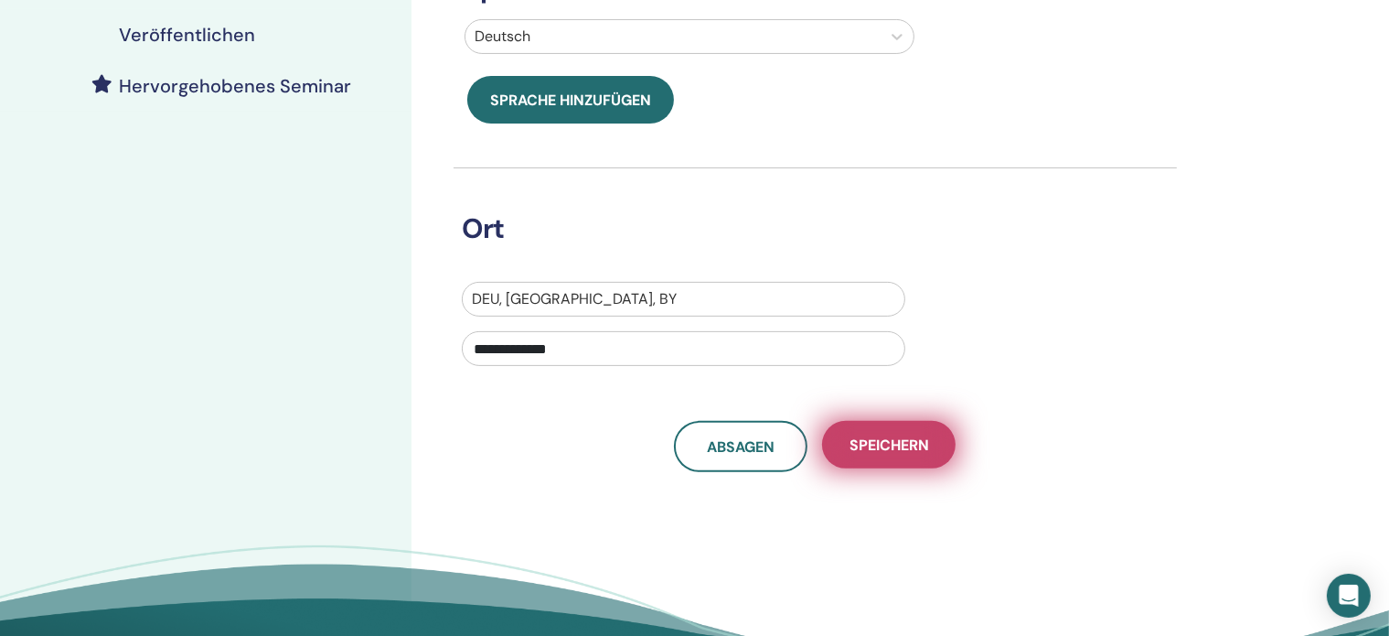
click at [910, 441] on font "Speichern" at bounding box center [890, 444] width 80 height 19
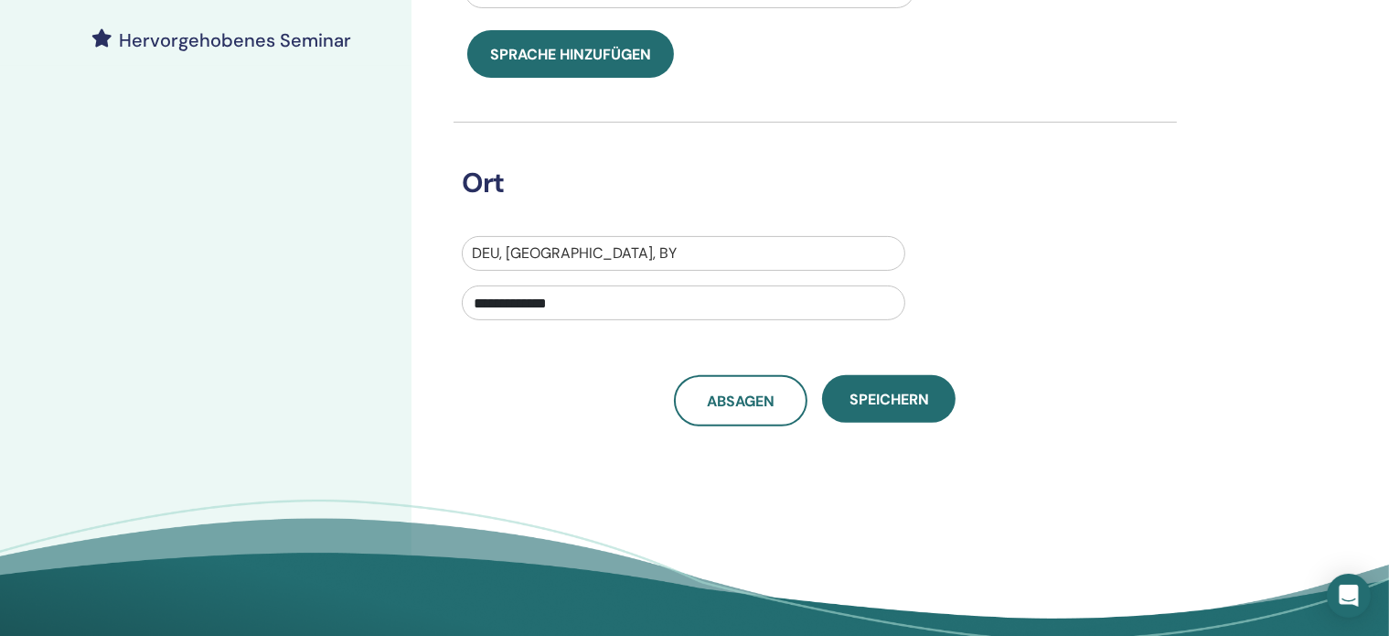
scroll to position [514, 0]
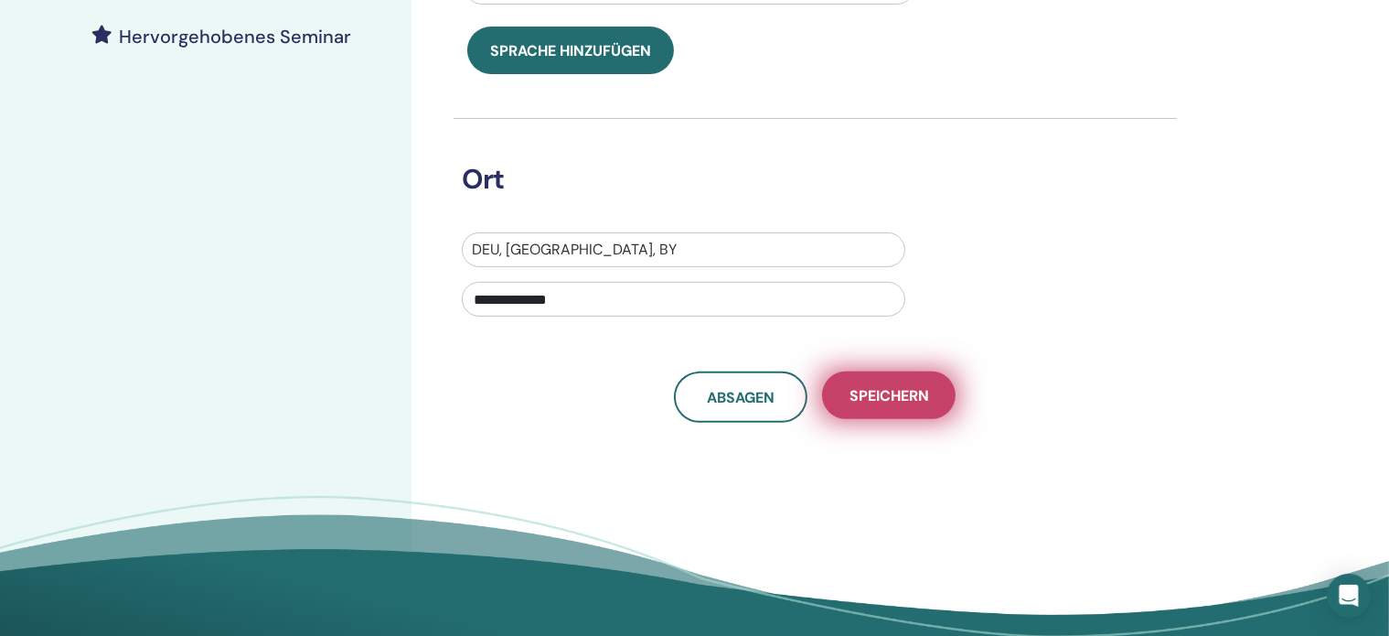
click at [884, 386] on font "Speichern" at bounding box center [890, 395] width 80 height 19
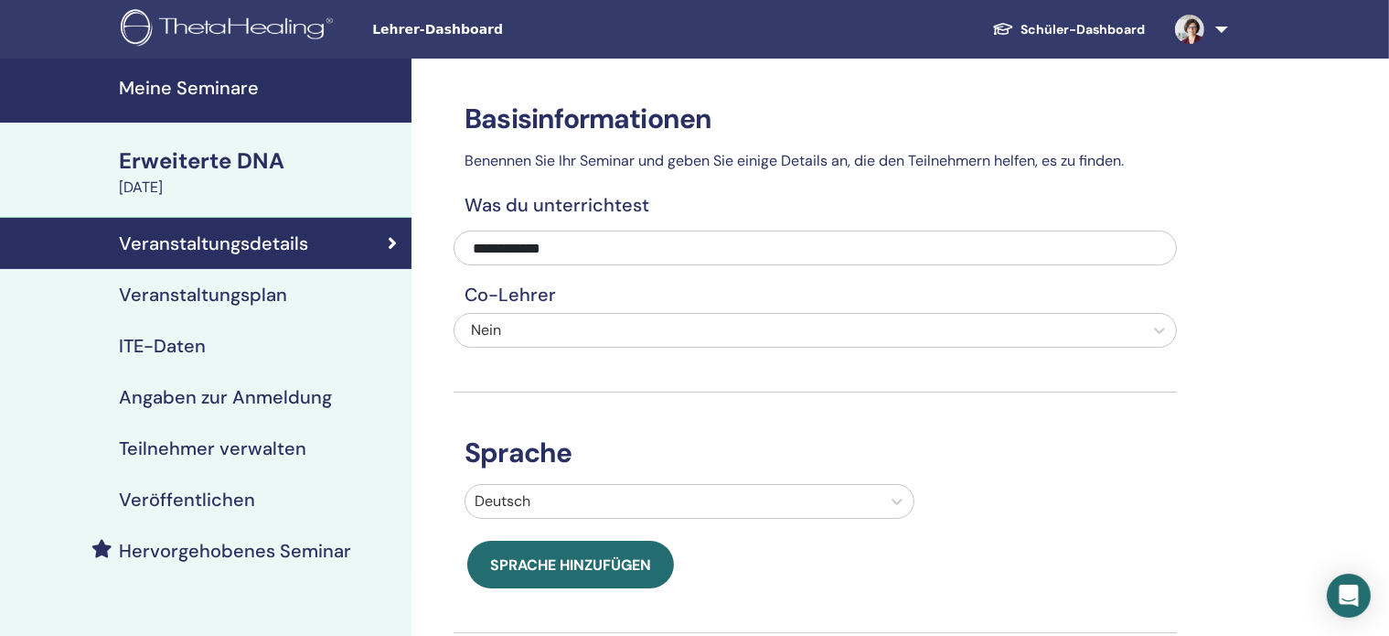
click at [243, 290] on font "Veranstaltungsplan" at bounding box center [203, 295] width 168 height 24
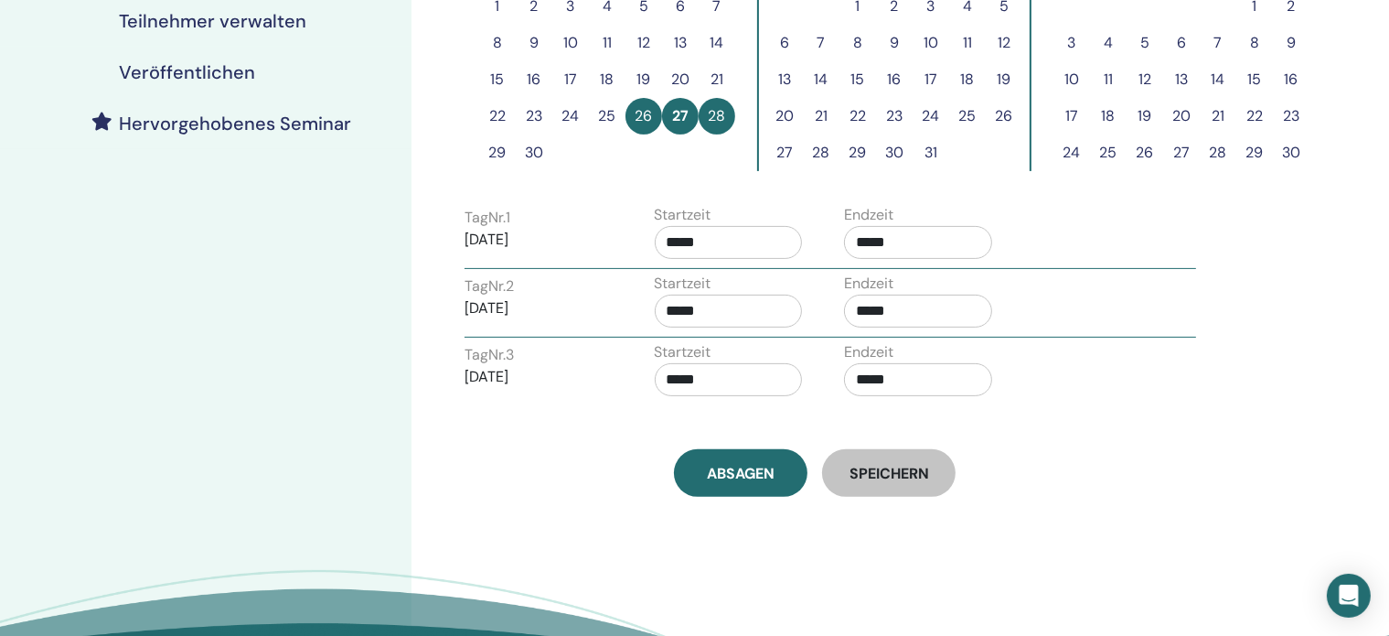
scroll to position [429, 0]
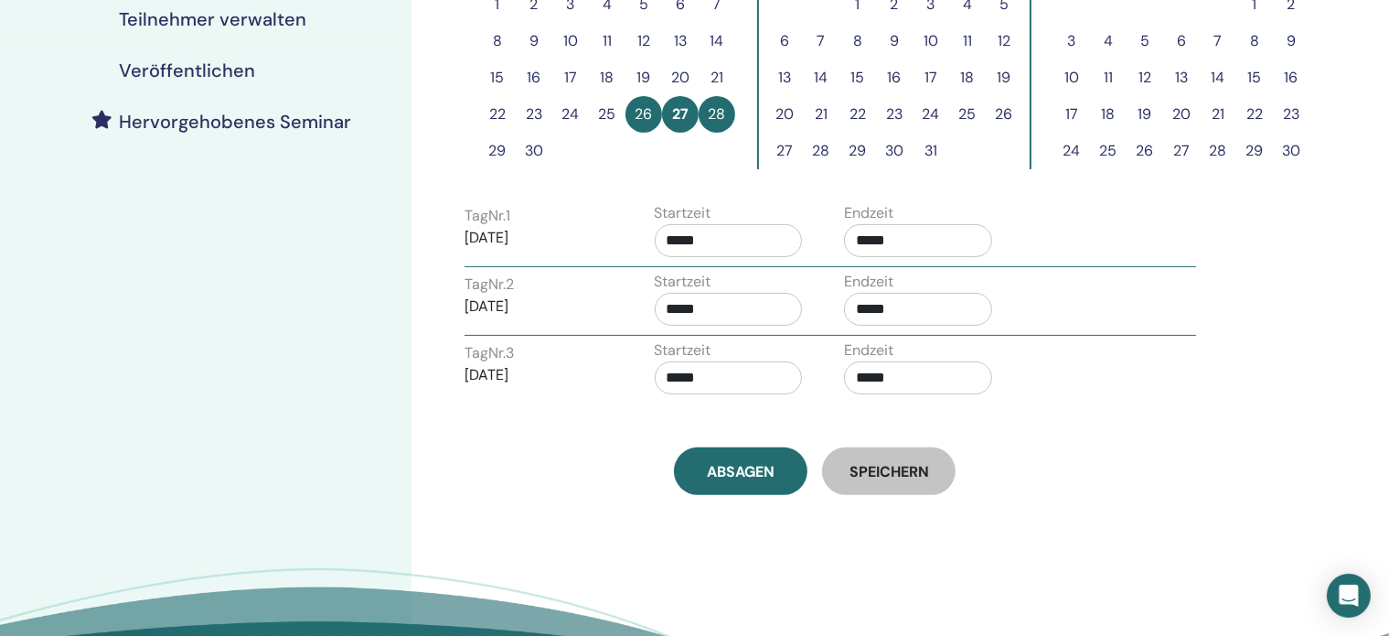
click at [878, 475] on font "Speichern" at bounding box center [890, 471] width 80 height 19
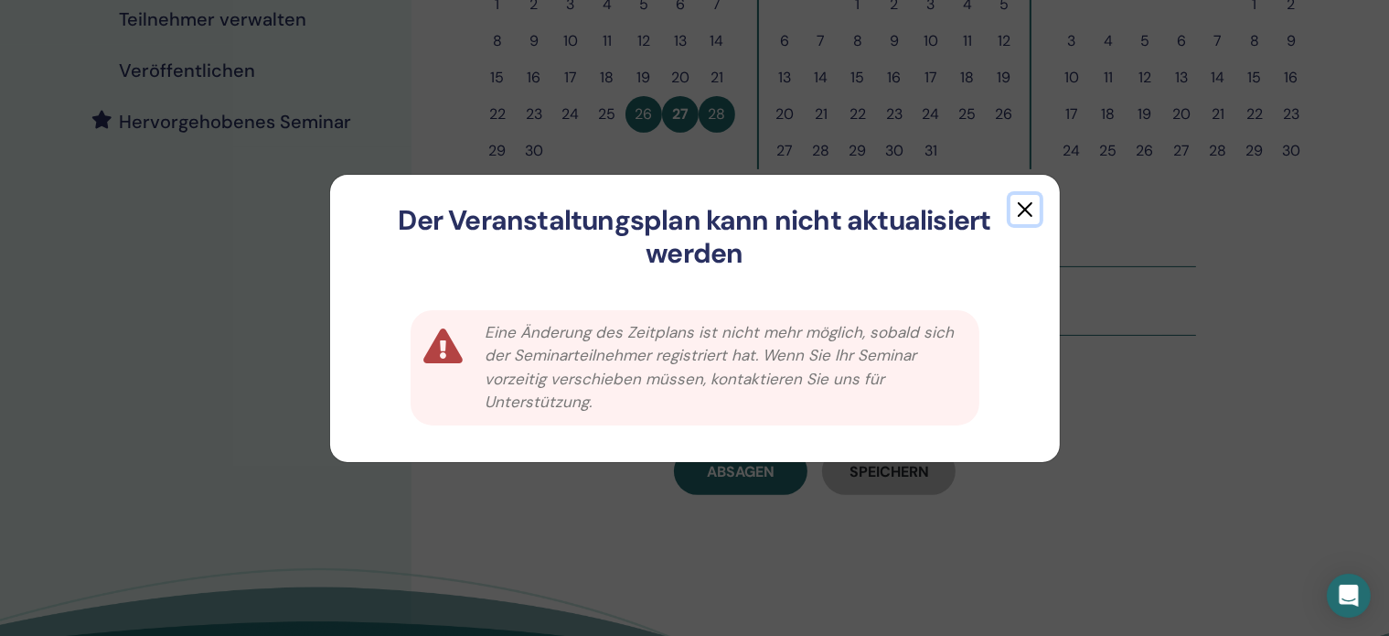
click at [1020, 198] on button "button" at bounding box center [1025, 209] width 29 height 29
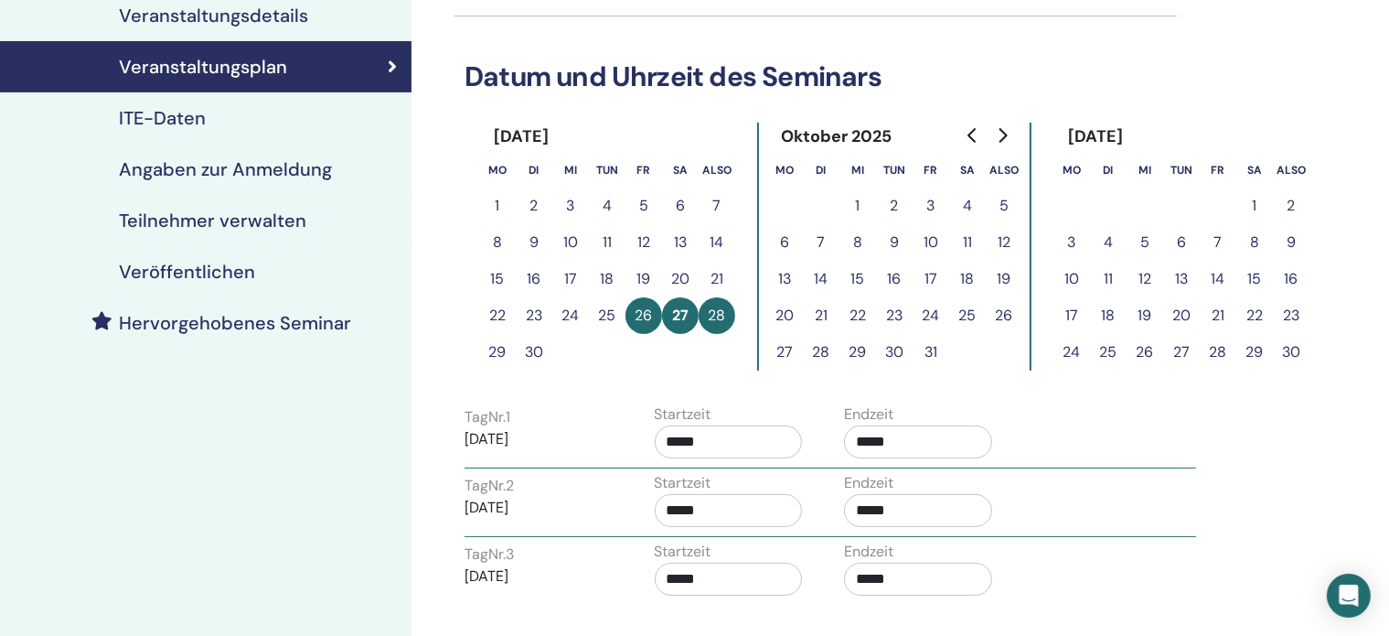
scroll to position [226, 0]
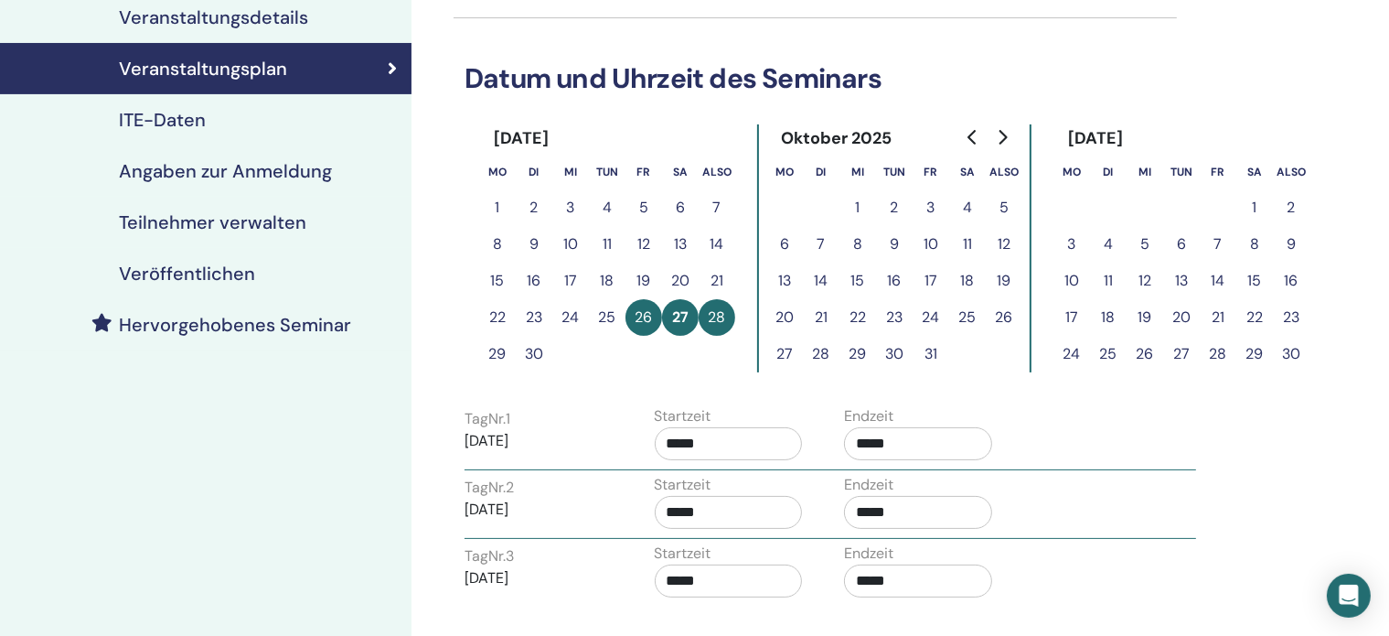
click at [276, 164] on font "Angaben zur Anmeldung" at bounding box center [225, 171] width 213 height 24
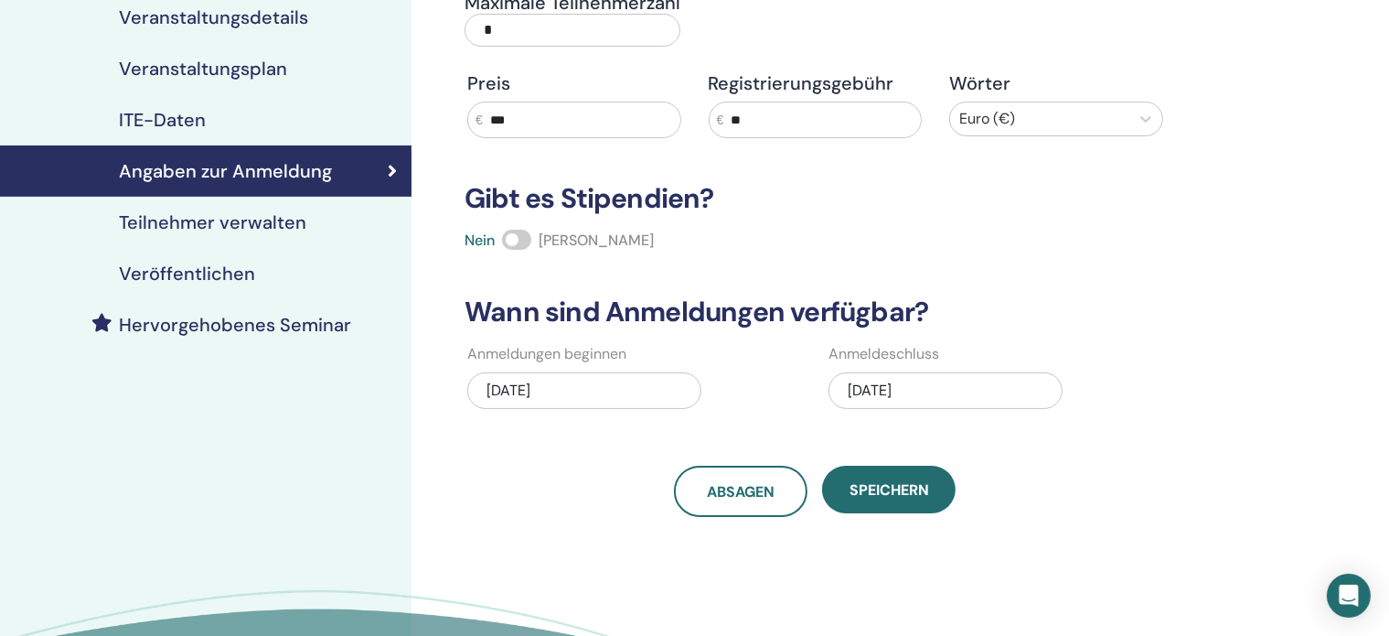
click at [863, 382] on font "26.09.2025" at bounding box center [870, 389] width 44 height 19
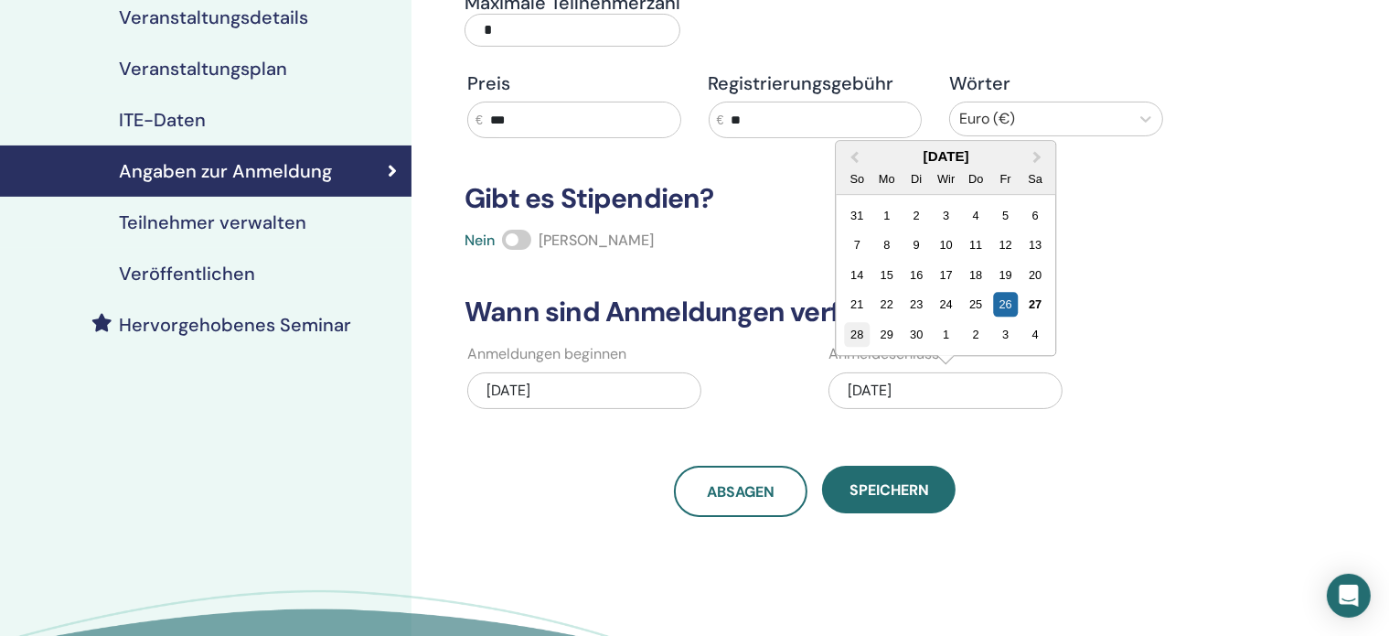
click at [852, 336] on font "28" at bounding box center [856, 334] width 13 height 14
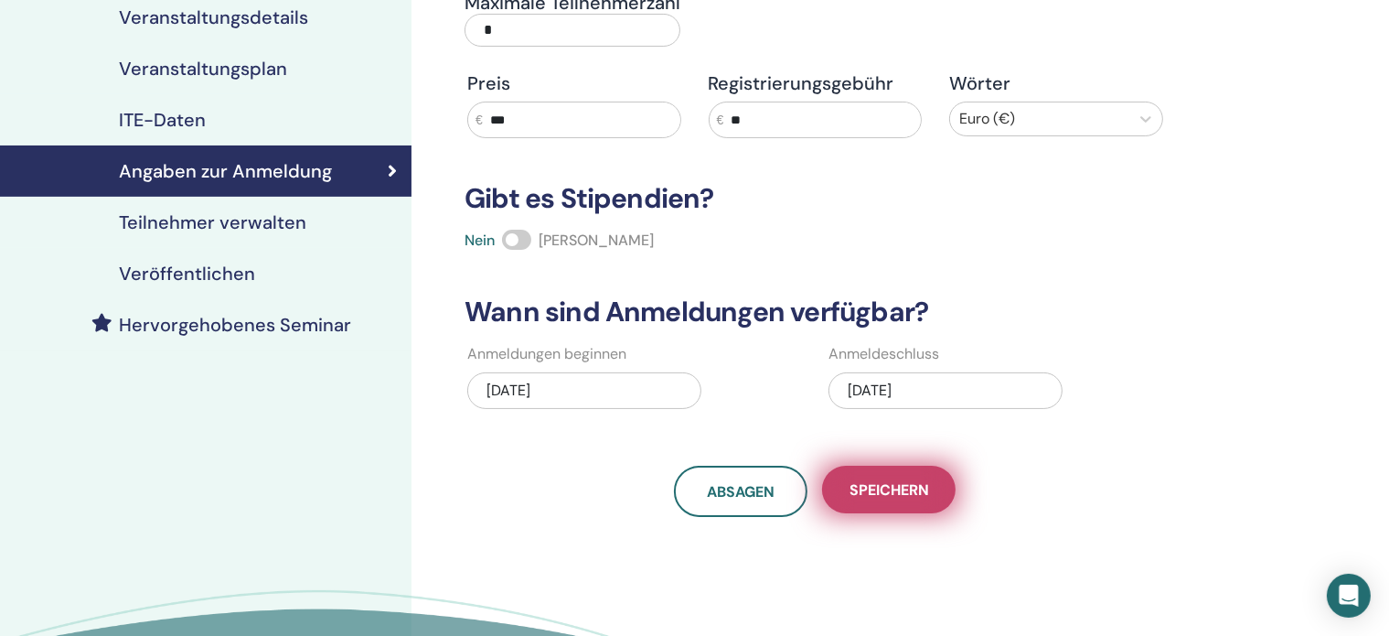
click at [888, 491] on font "Speichern" at bounding box center [890, 489] width 80 height 19
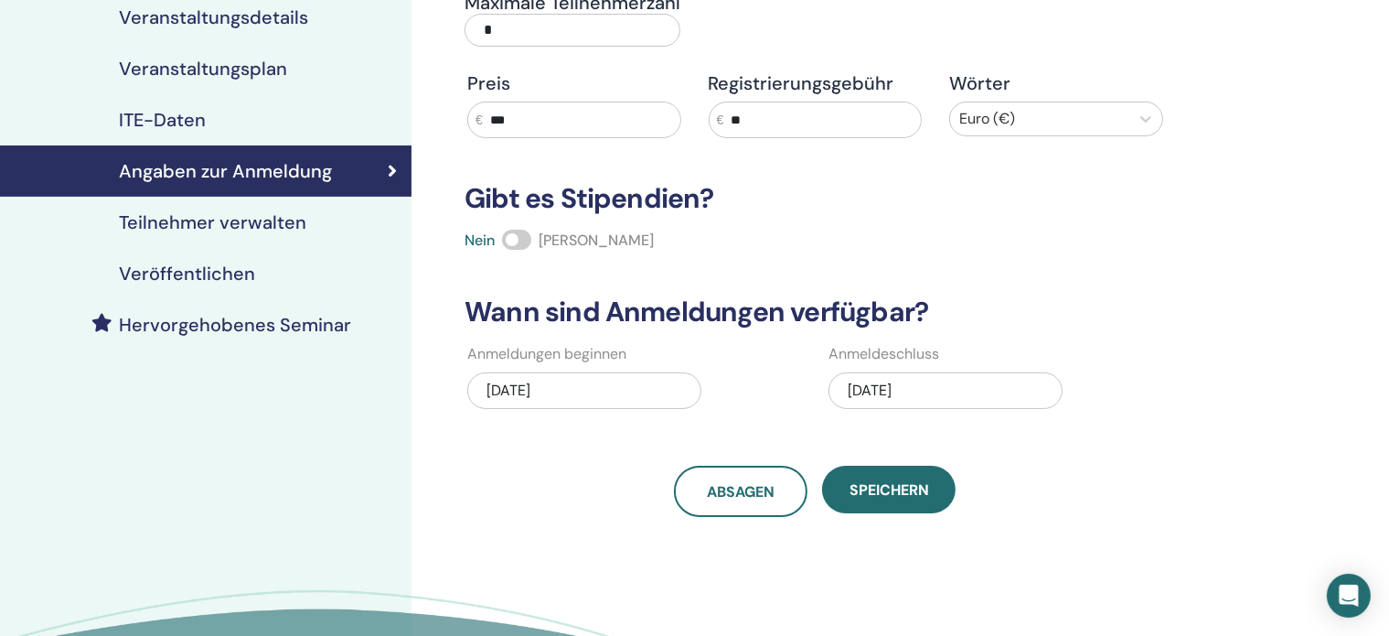
click at [888, 491] on font "Speichern" at bounding box center [890, 489] width 80 height 19
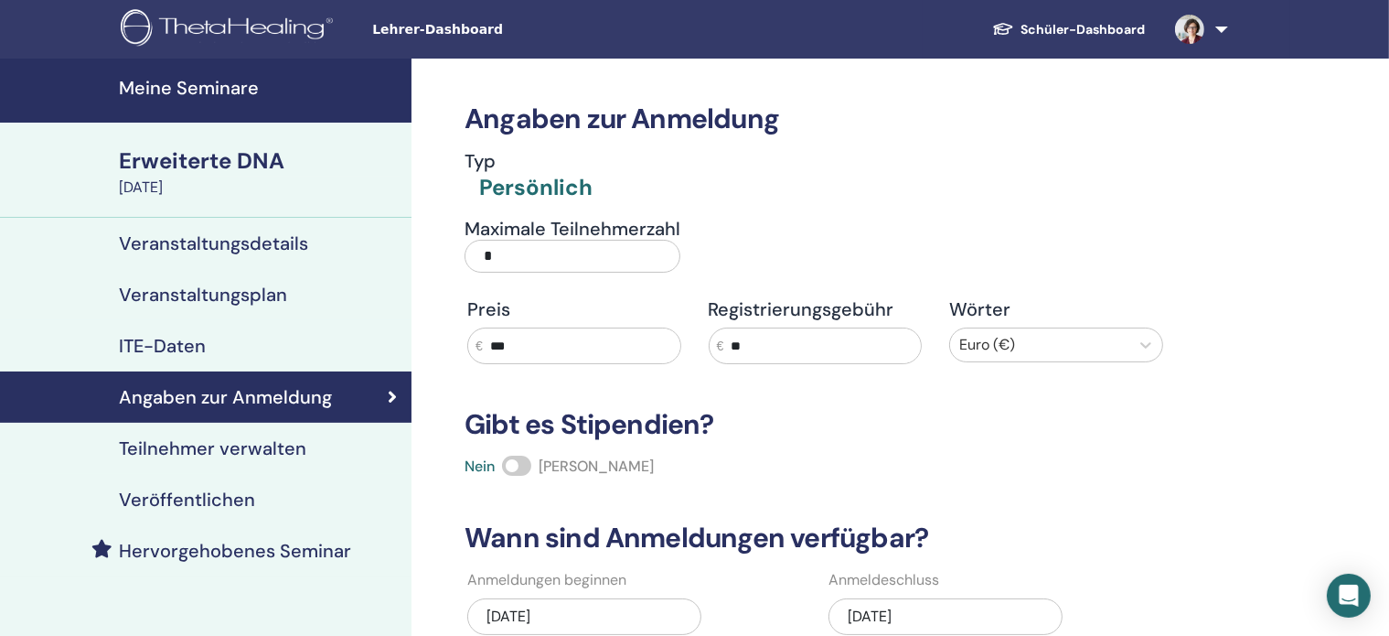
click at [227, 292] on font "Veranstaltungsplan" at bounding box center [203, 295] width 168 height 24
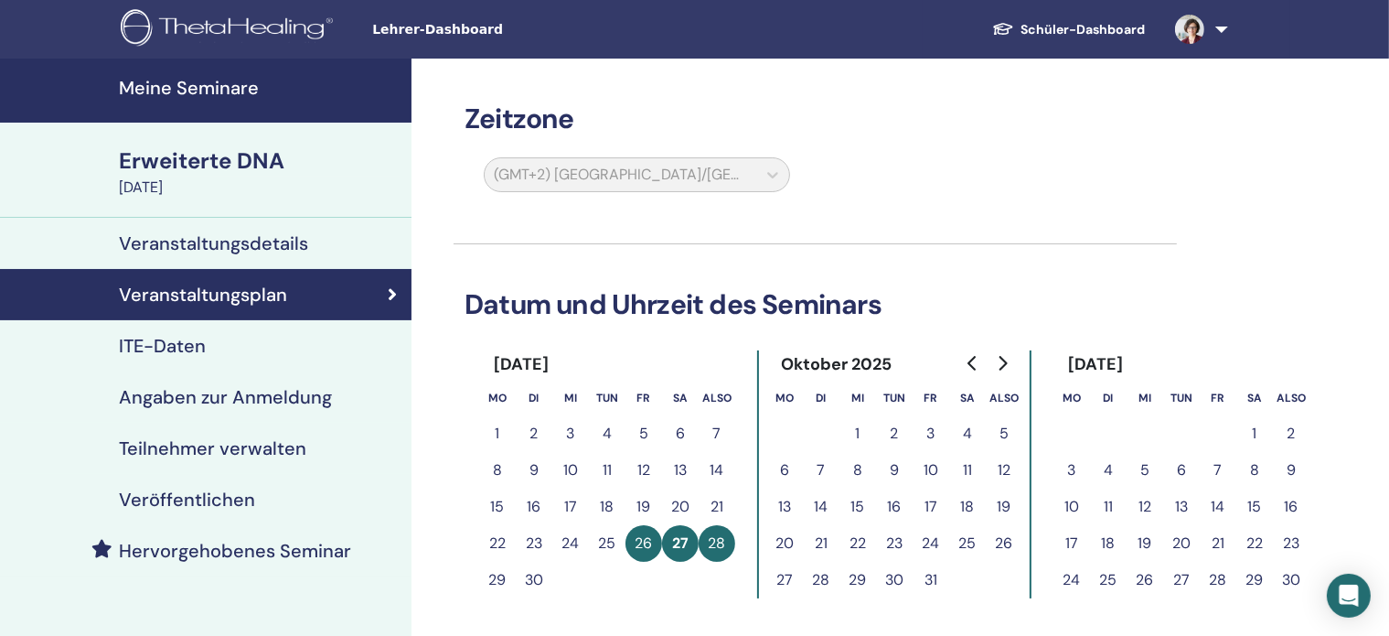
click at [238, 442] on font "Teilnehmer verwalten" at bounding box center [212, 448] width 187 height 24
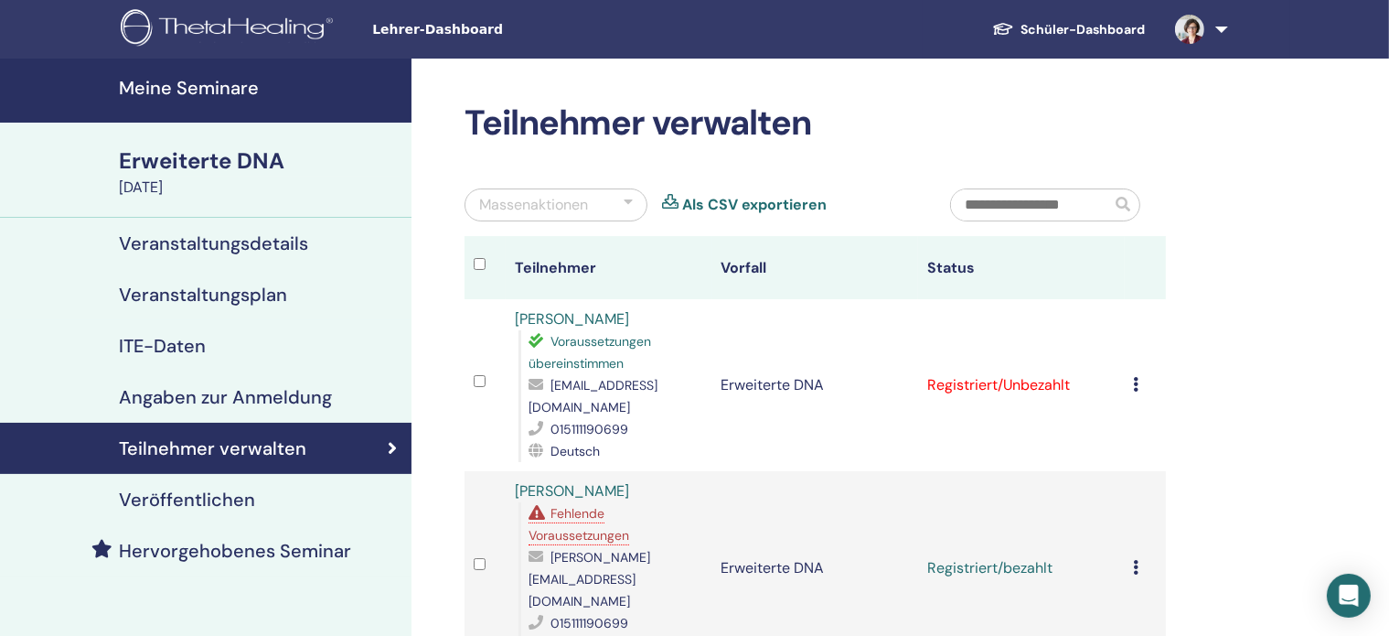
click at [1131, 379] on td "Registrierungsfehler Keine automatische Zertifizierung durchführen Als bezahlte…" at bounding box center [1145, 385] width 41 height 172
click at [1135, 383] on icon at bounding box center [1136, 384] width 5 height 15
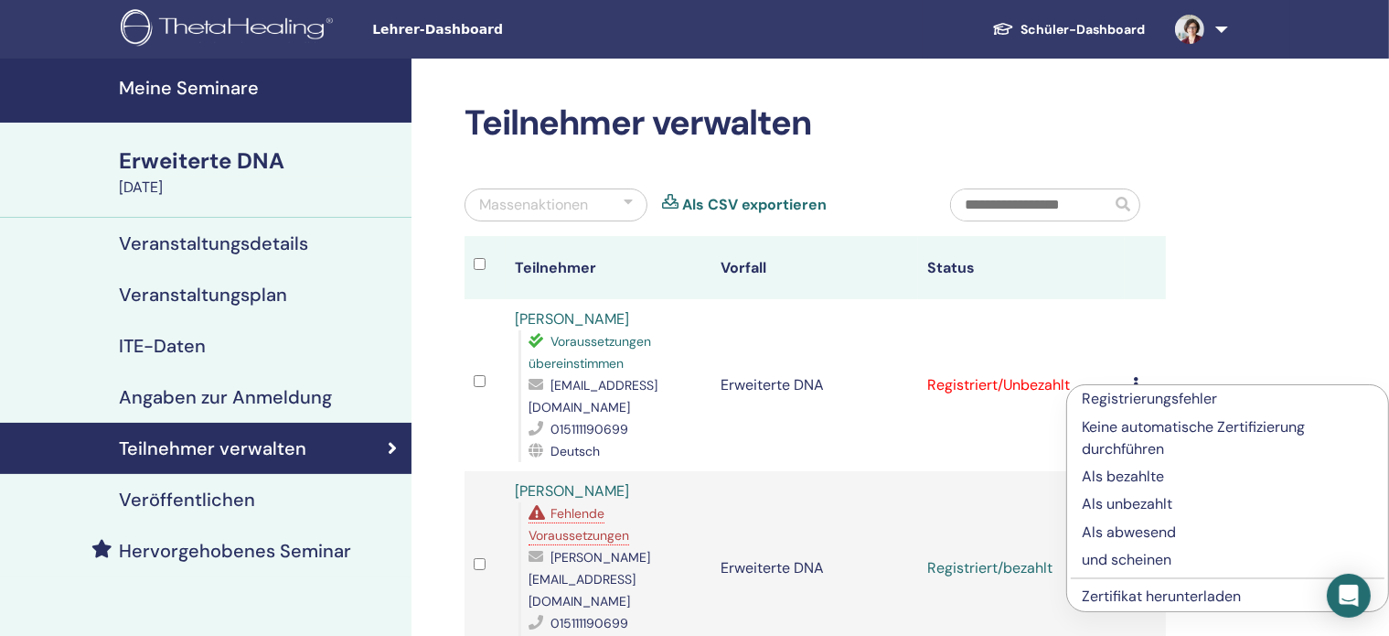
click at [1112, 475] on font "Als bezahlte" at bounding box center [1123, 475] width 82 height 19
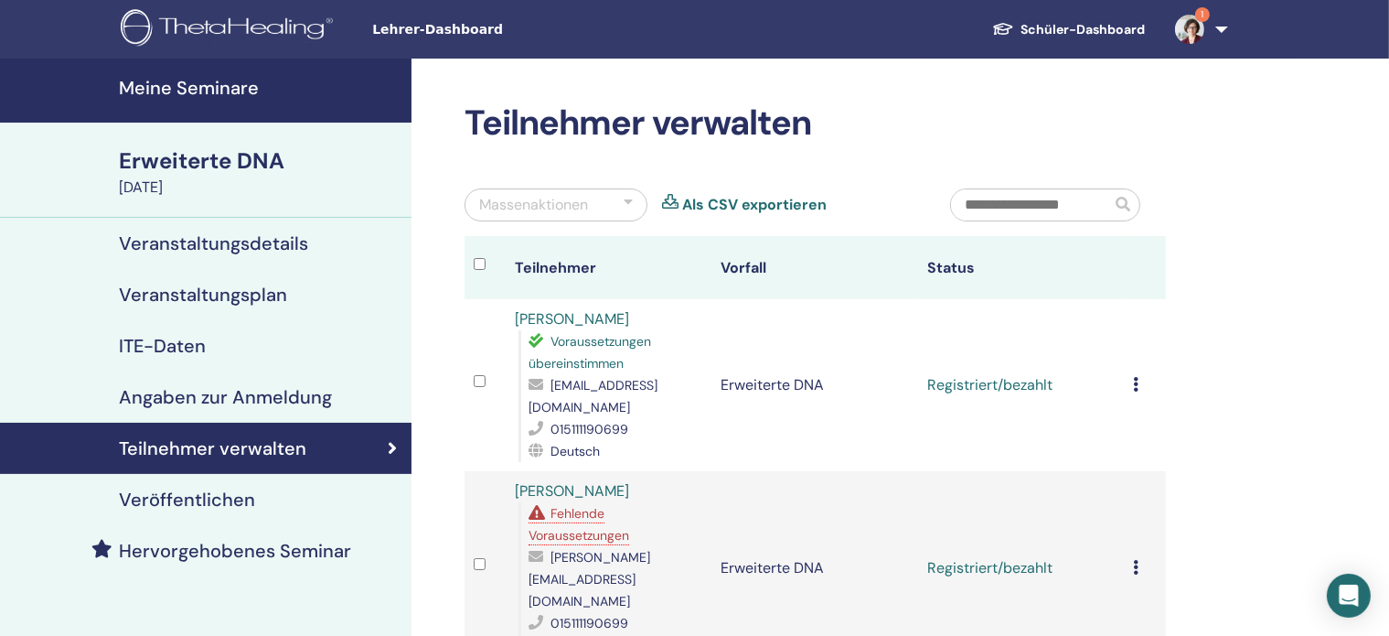
click at [1112, 475] on td "Registriert/bezahlt" at bounding box center [1021, 568] width 206 height 194
